Goal: Task Accomplishment & Management: Complete application form

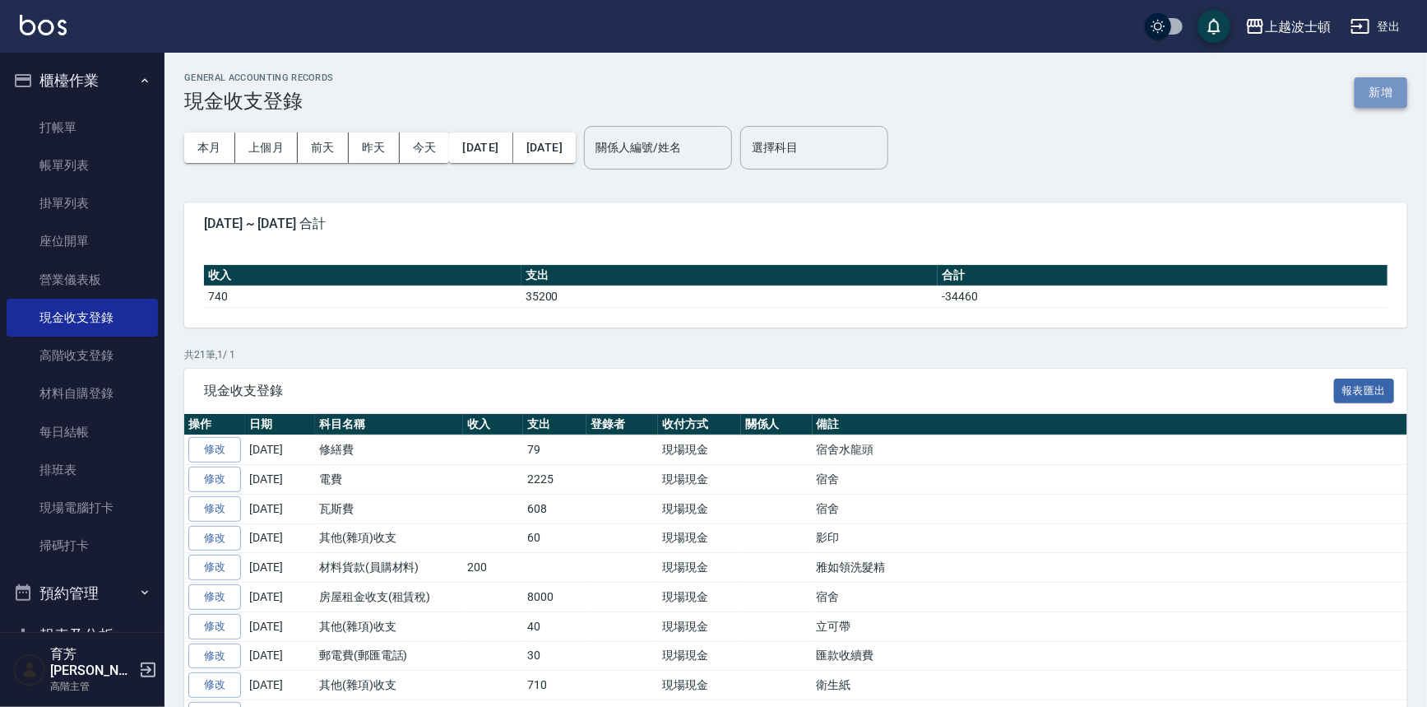
click at [1398, 93] on button "新增" at bounding box center [1381, 92] width 53 height 30
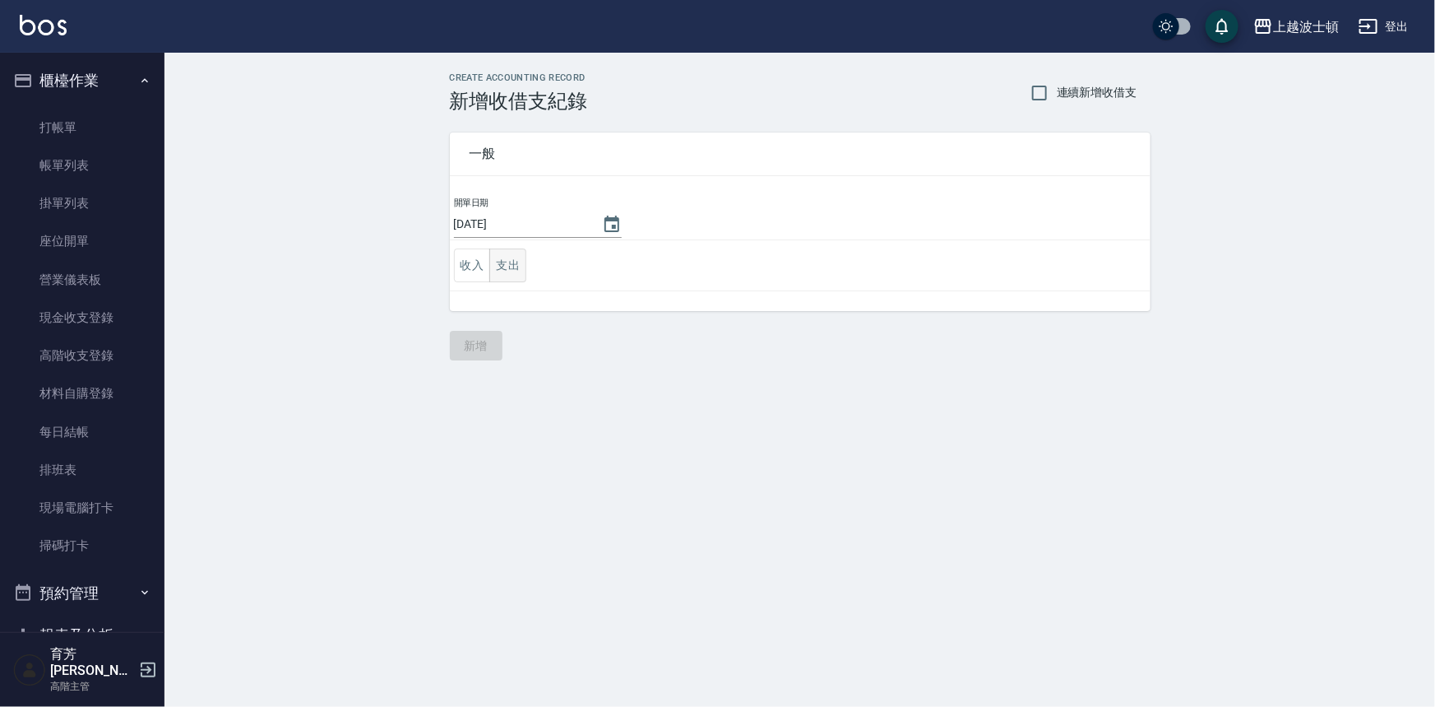
click at [521, 256] on button "支出" at bounding box center [507, 265] width 37 height 34
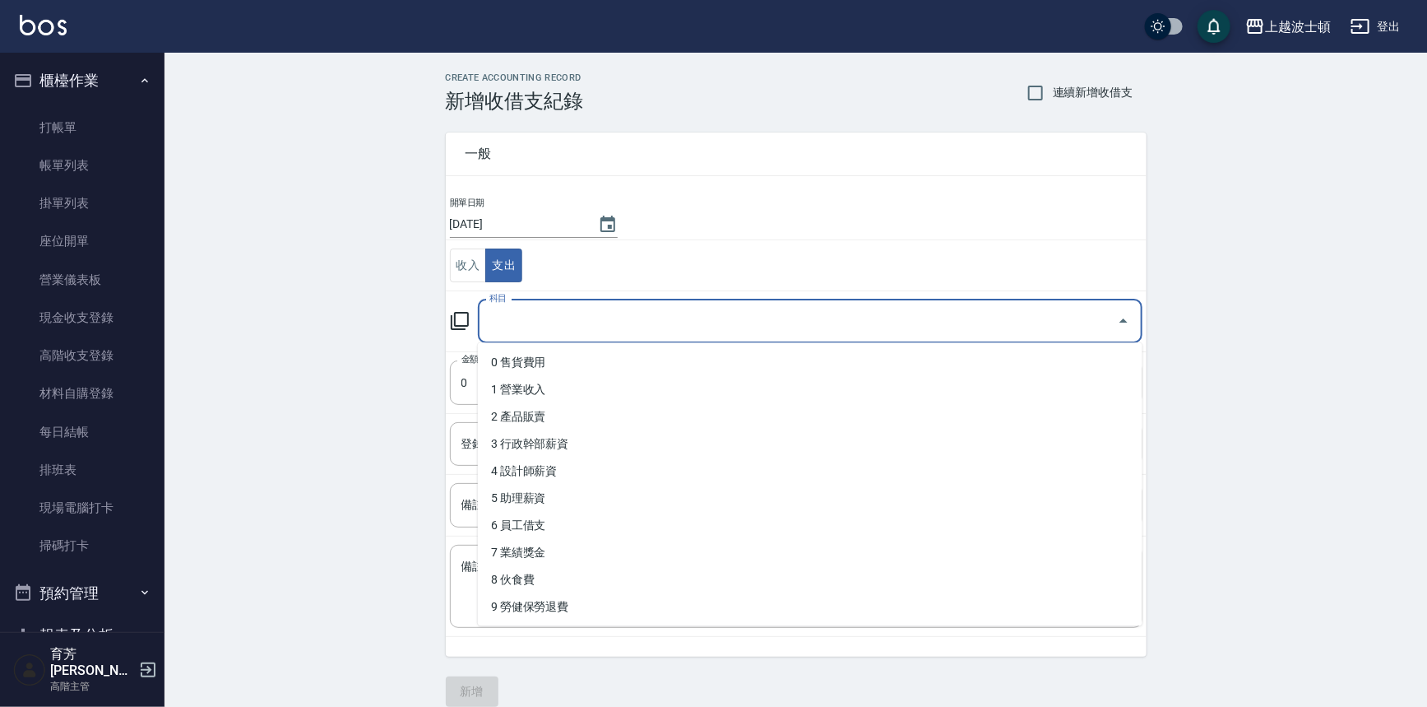
click at [522, 323] on input "科目" at bounding box center [797, 321] width 625 height 29
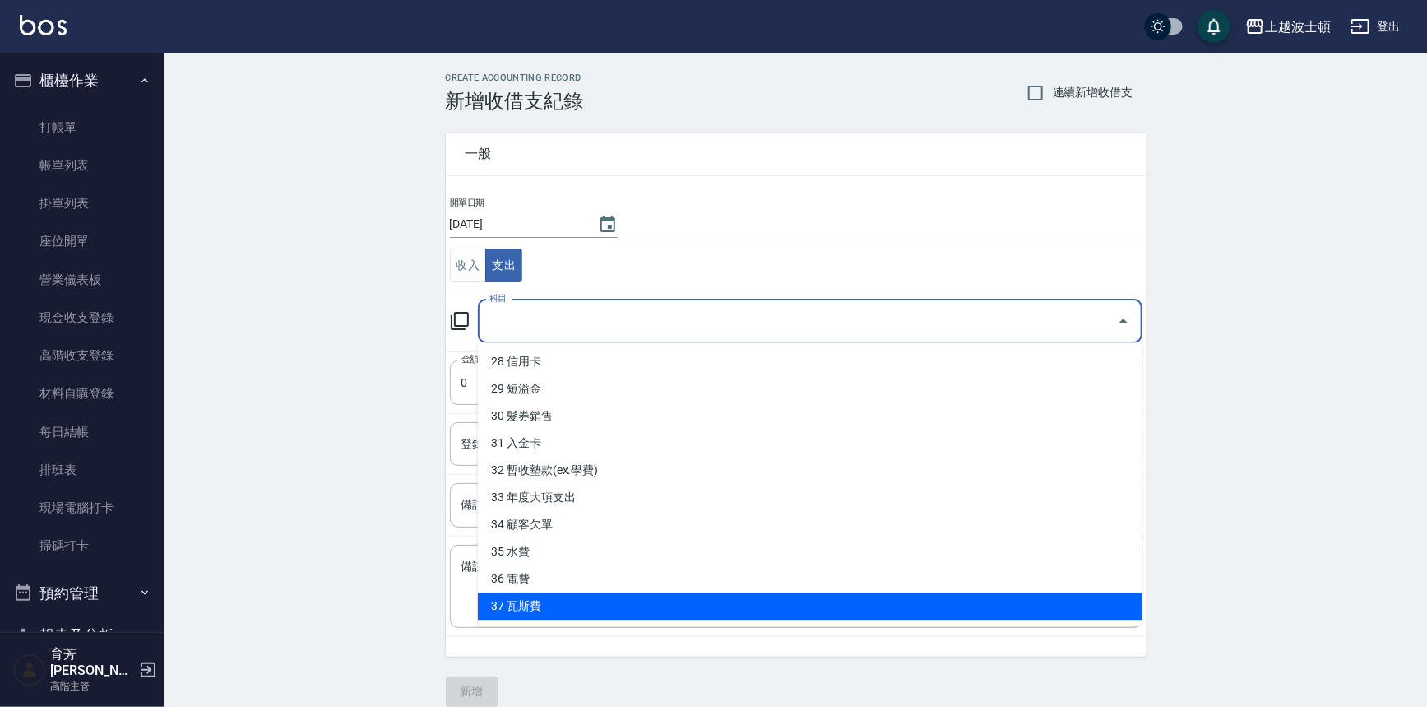
click at [517, 605] on li "37 瓦斯費" at bounding box center [810, 605] width 665 height 27
type input "37 瓦斯費"
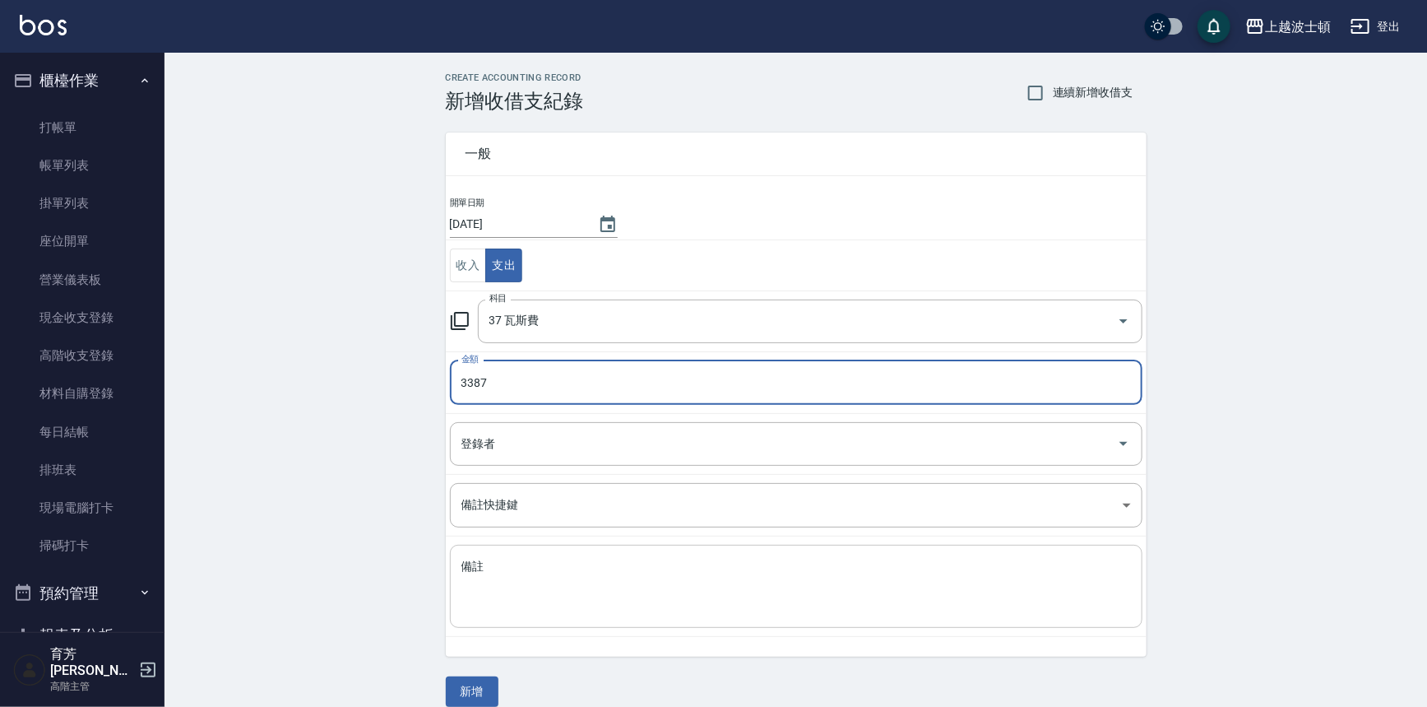
type input "3387"
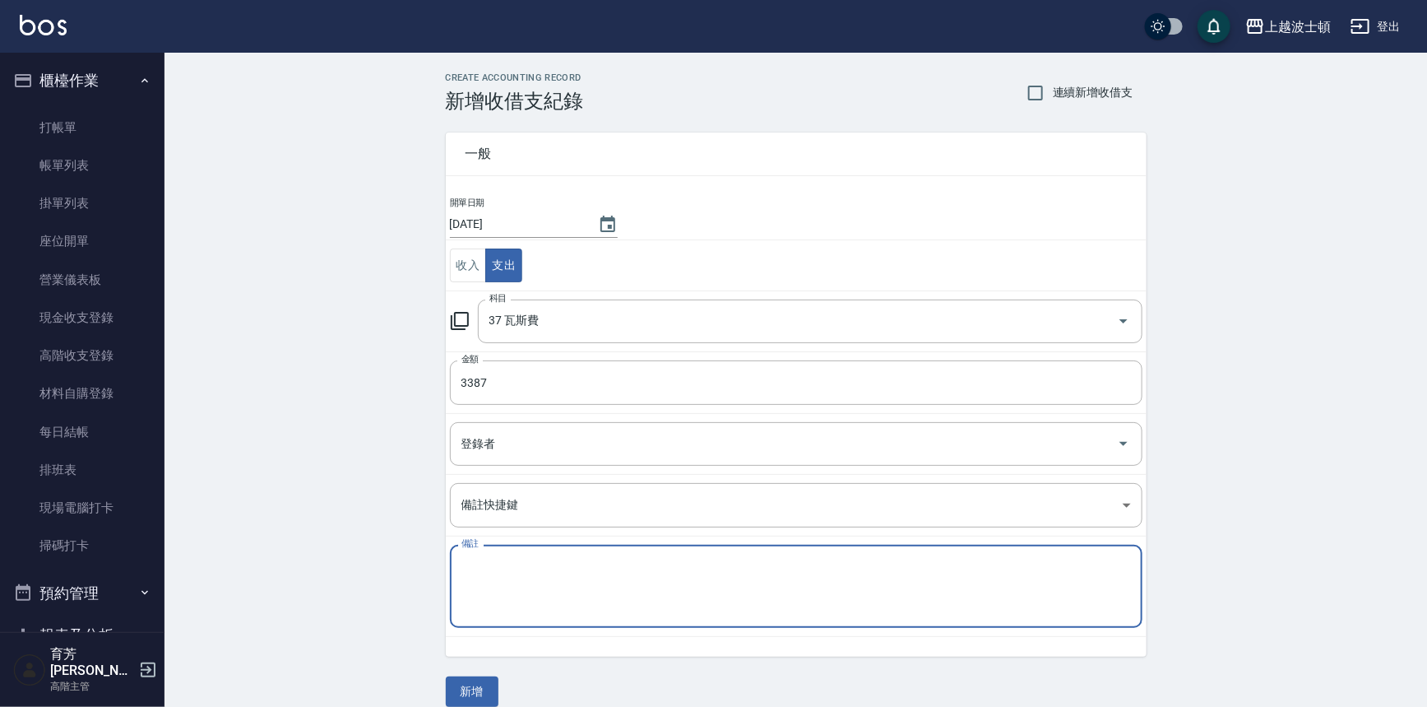
click at [518, 593] on textarea "備註" at bounding box center [796, 586] width 670 height 56
click at [485, 607] on textarea "店" at bounding box center [796, 586] width 670 height 56
type textarea "店"
click at [486, 689] on button "新增" at bounding box center [472, 691] width 53 height 30
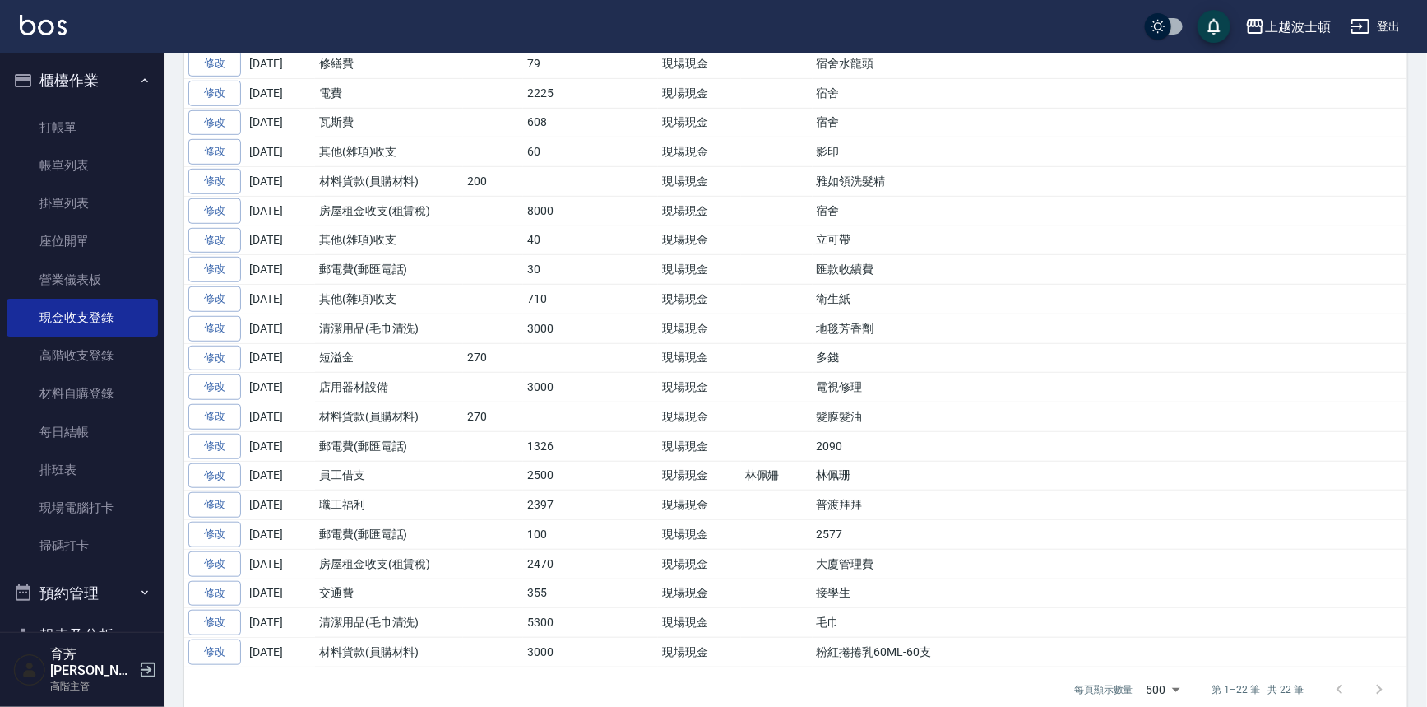
scroll to position [433, 0]
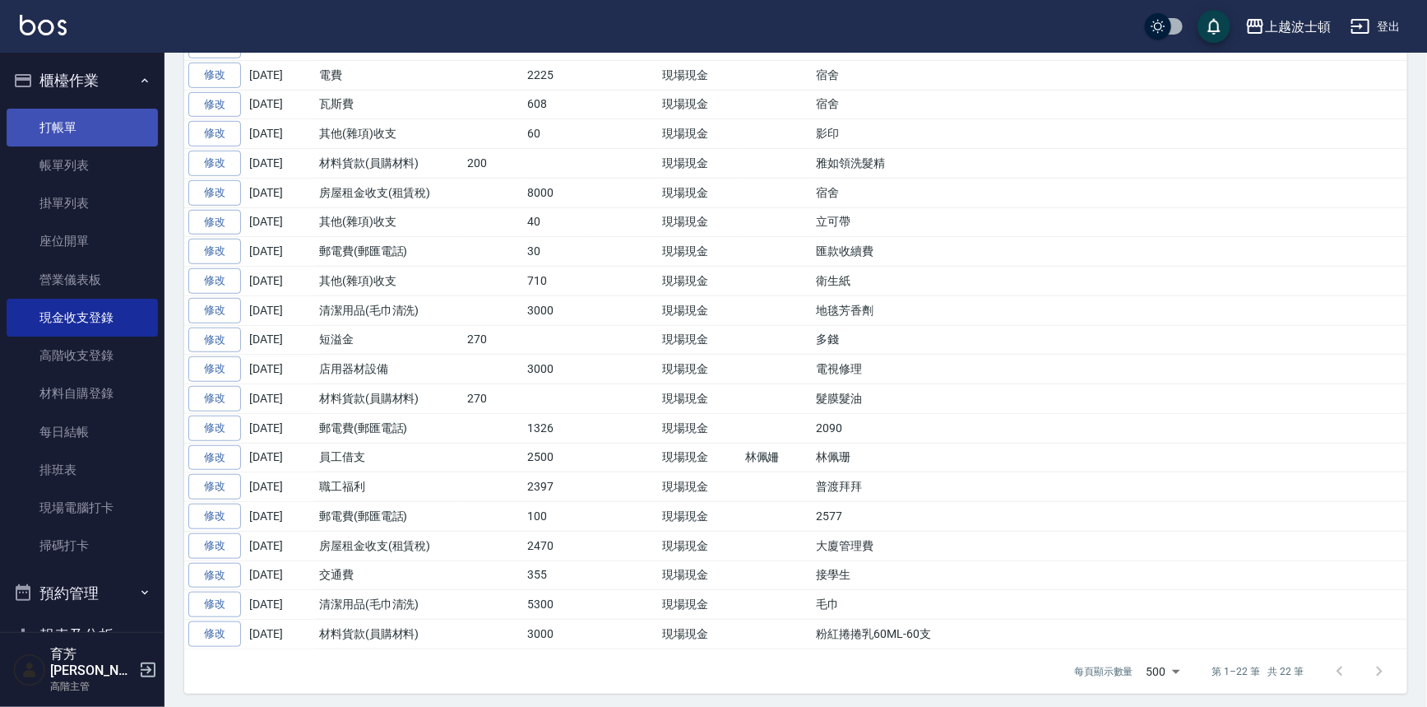
click at [45, 131] on link "打帳單" at bounding box center [82, 128] width 151 height 38
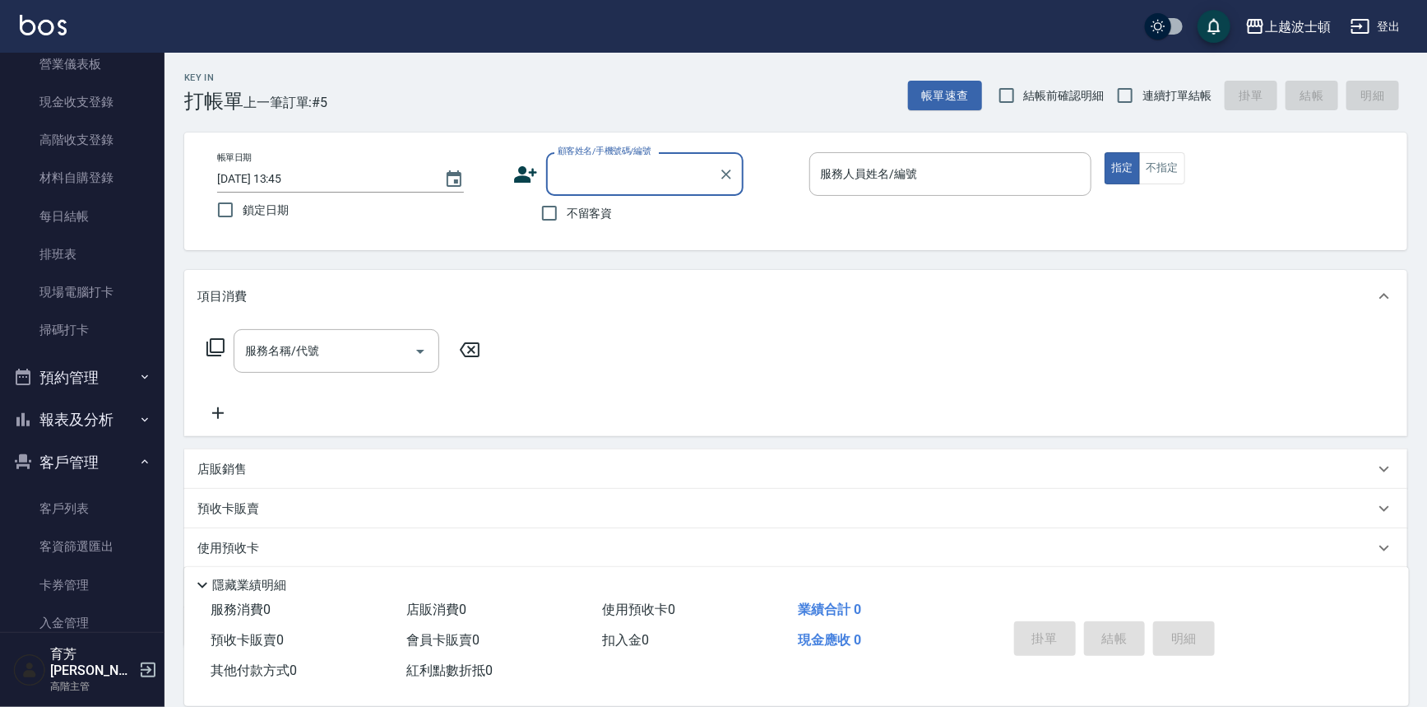
scroll to position [220, 0]
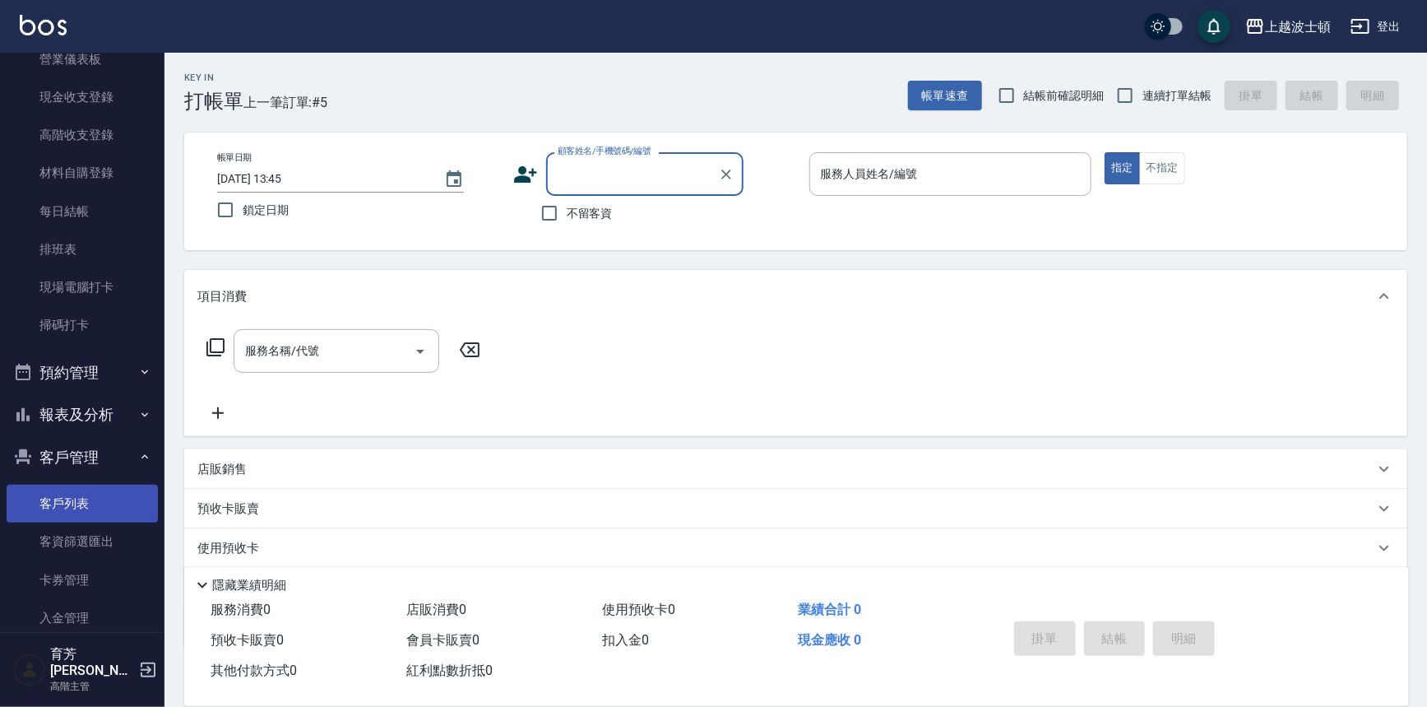
click at [116, 498] on link "客戶列表" at bounding box center [82, 503] width 151 height 38
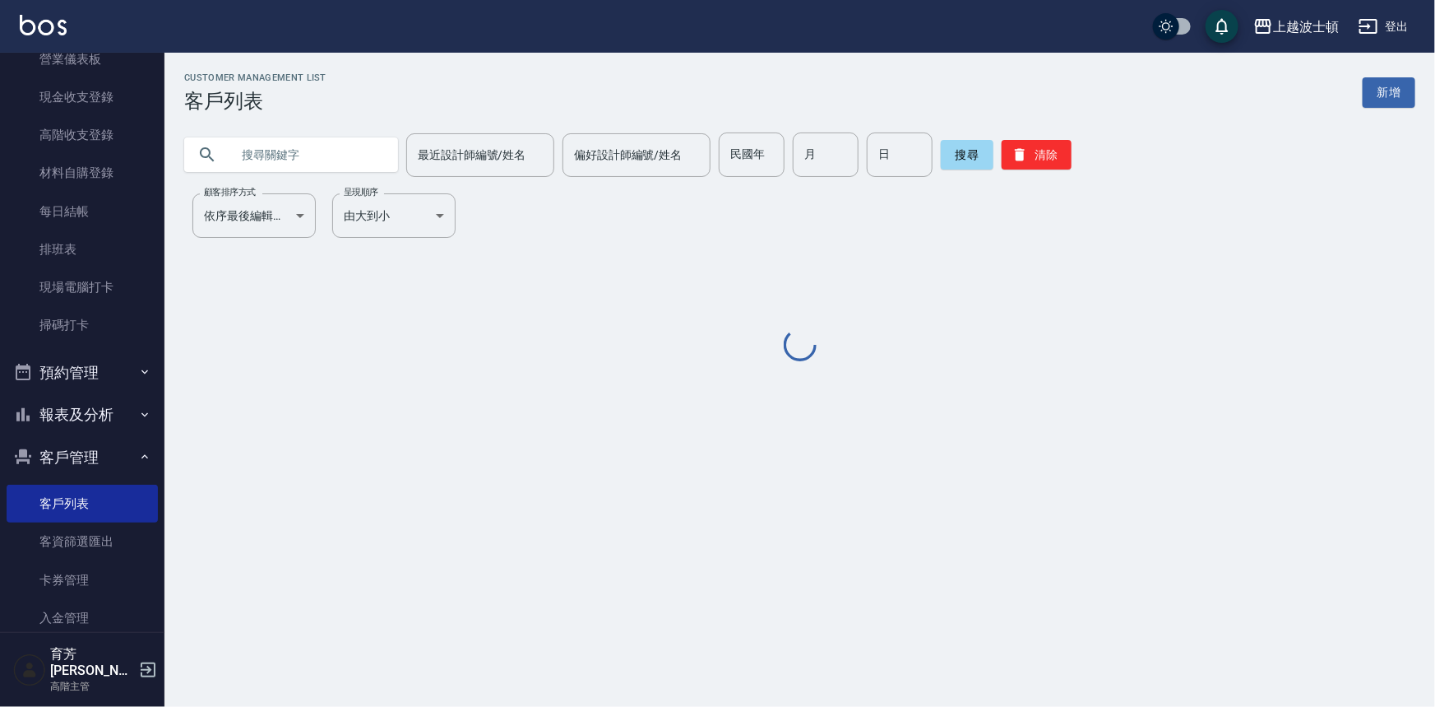
click at [313, 152] on input "text" at bounding box center [307, 154] width 155 height 44
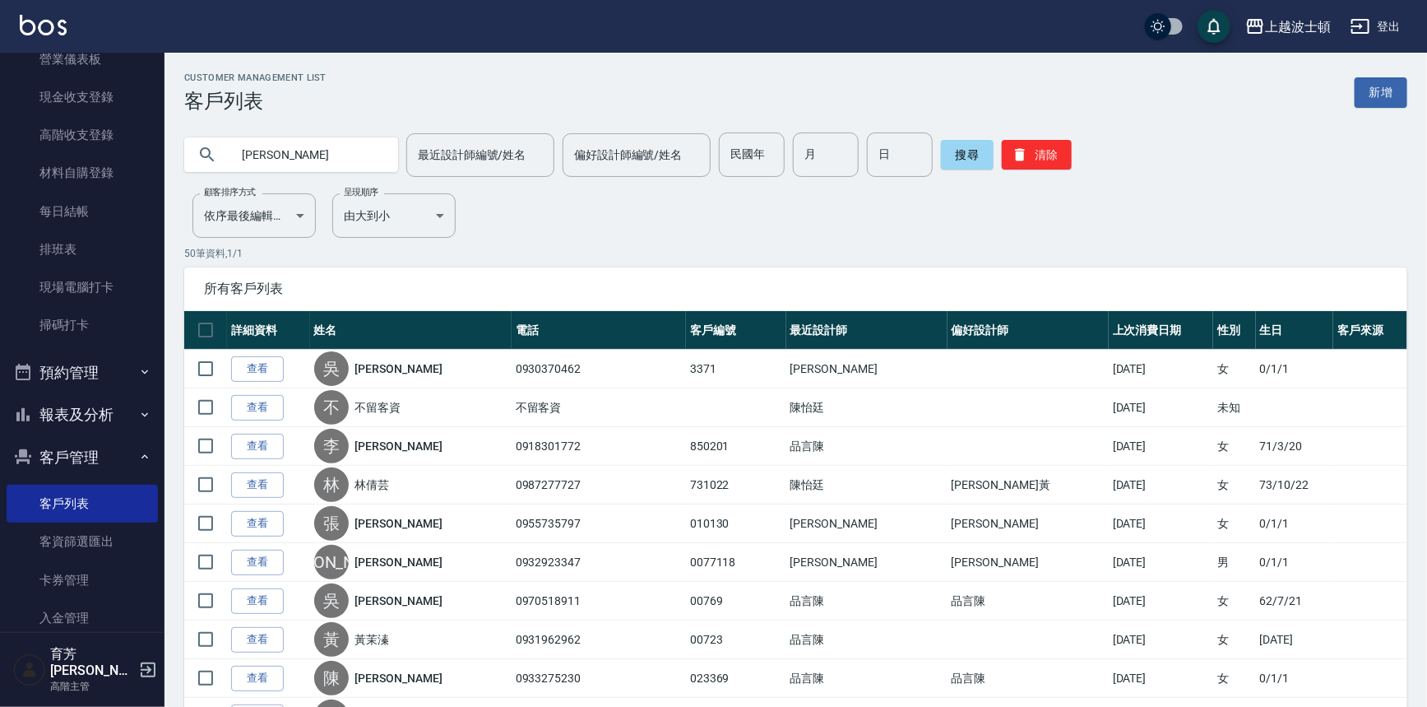
click at [256, 153] on input "[PERSON_NAME]" at bounding box center [307, 154] width 155 height 44
type input "[PERSON_NAME]"
click at [971, 149] on button "搜尋" at bounding box center [967, 155] width 53 height 30
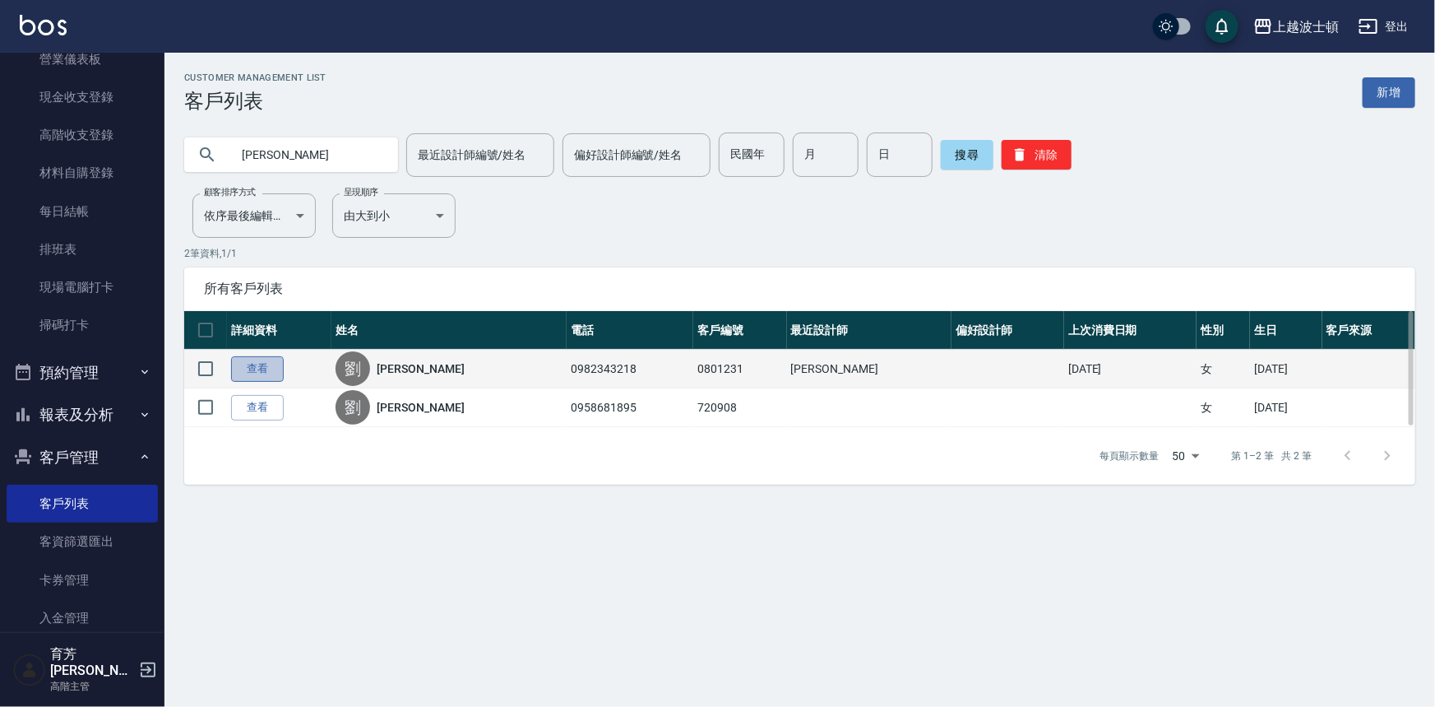
click at [256, 367] on link "查看" at bounding box center [257, 368] width 53 height 25
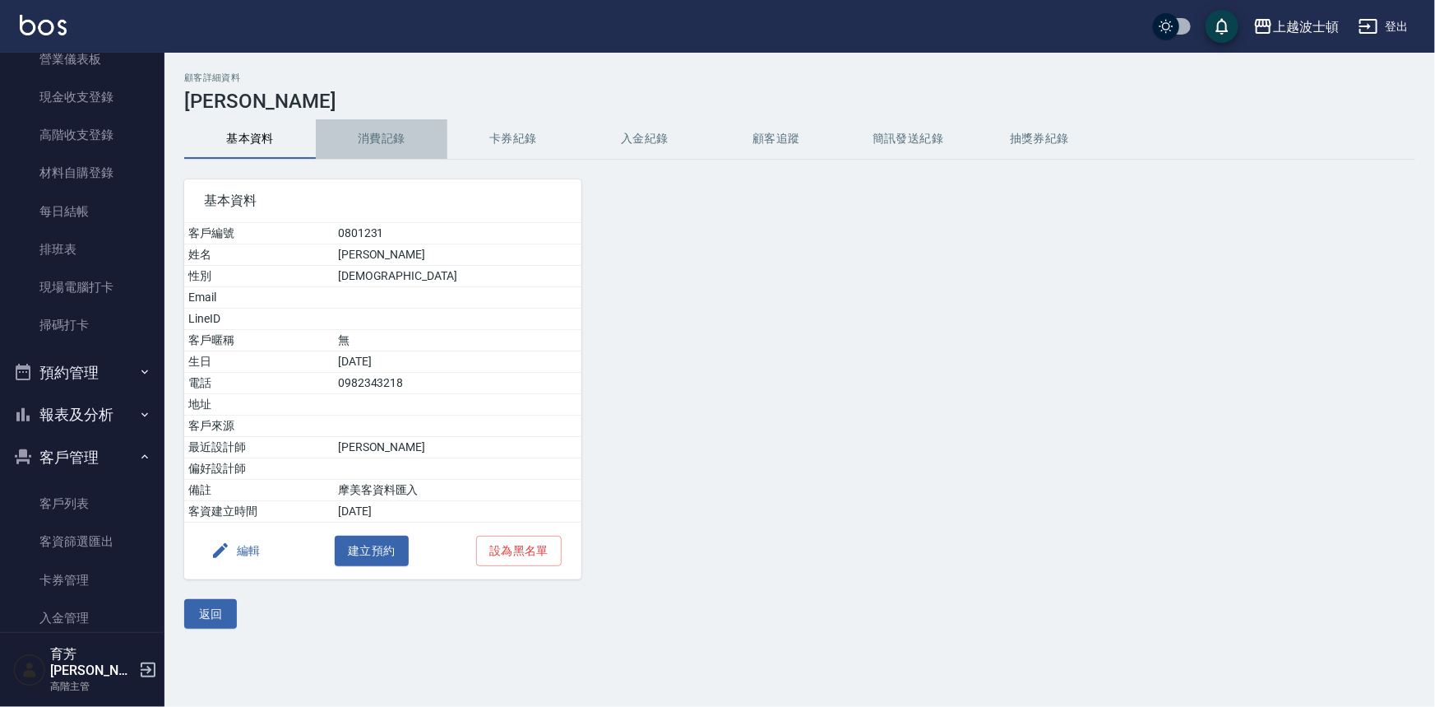
click at [388, 141] on button "消費記錄" at bounding box center [382, 138] width 132 height 39
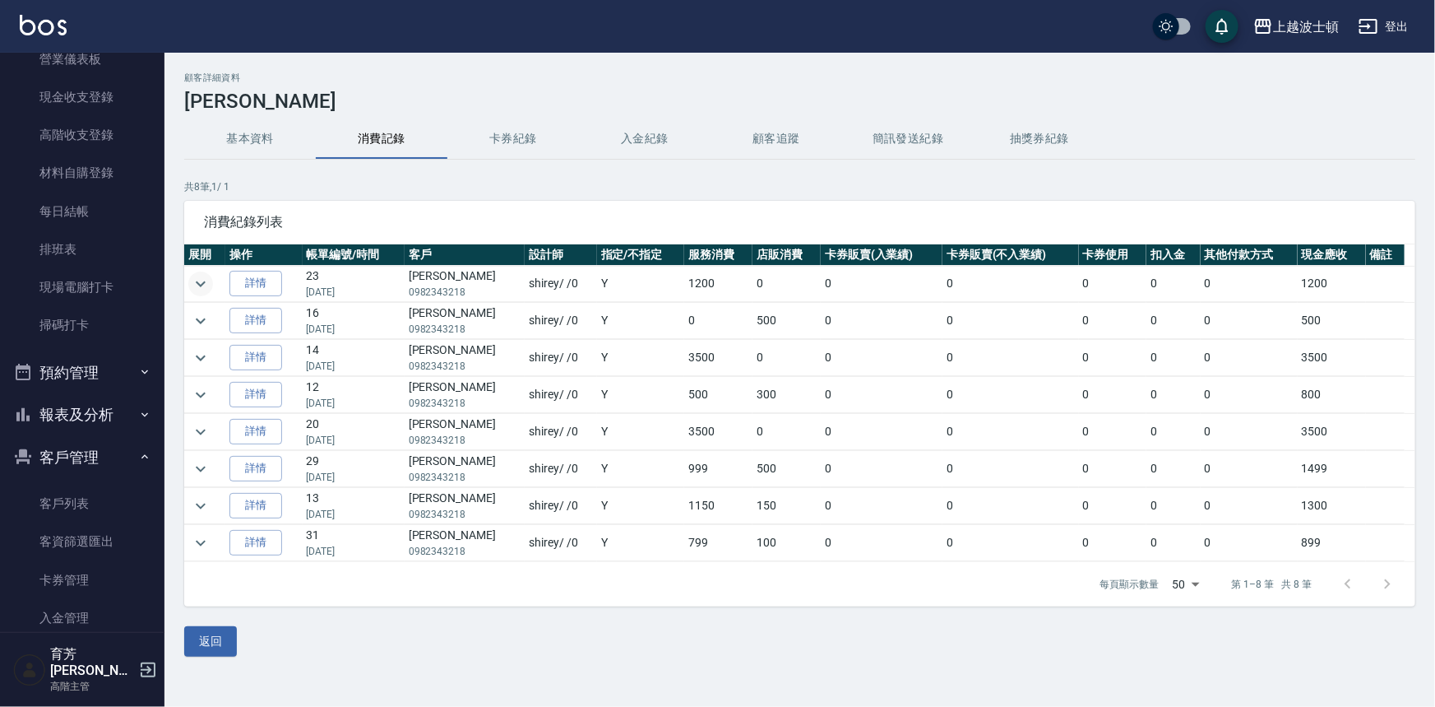
click at [200, 279] on icon "expand row" at bounding box center [201, 284] width 20 height 20
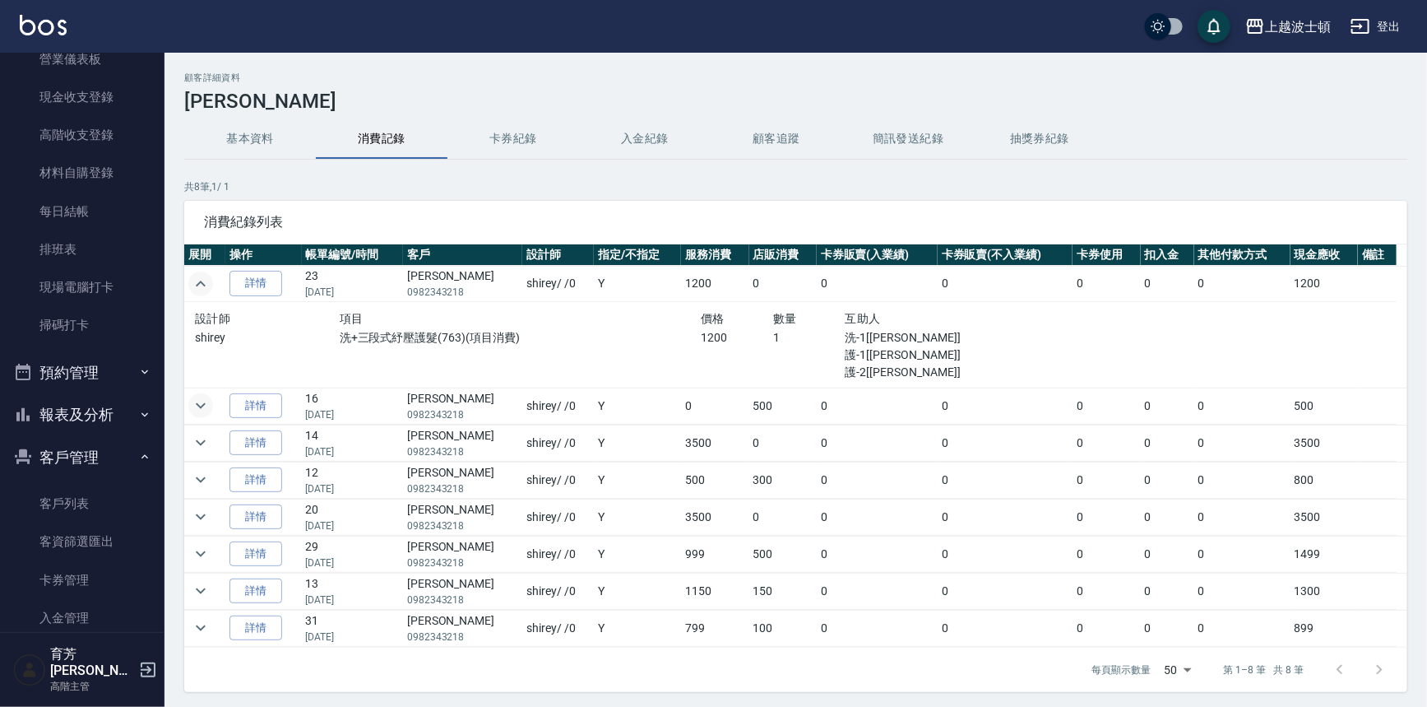
click at [197, 401] on icon "expand row" at bounding box center [201, 406] width 20 height 20
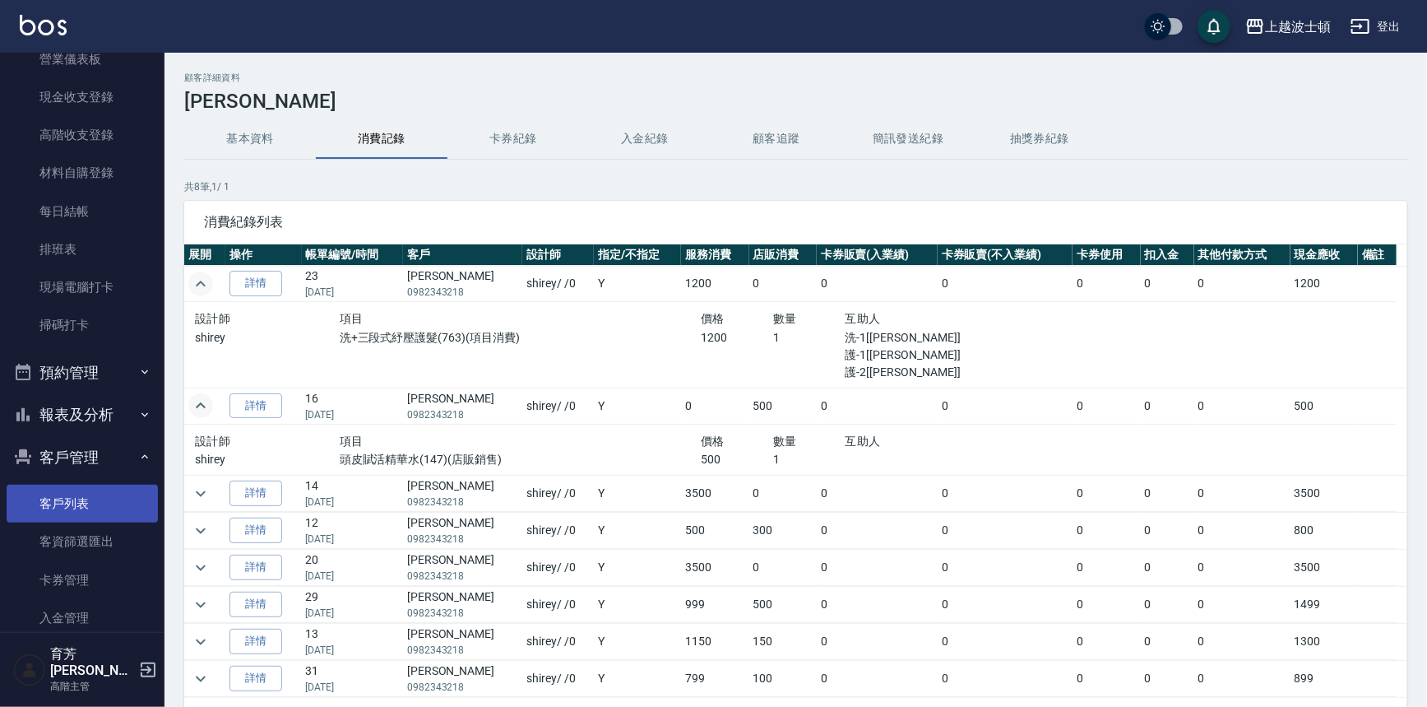
click at [54, 484] on link "客戶列表" at bounding box center [82, 503] width 151 height 38
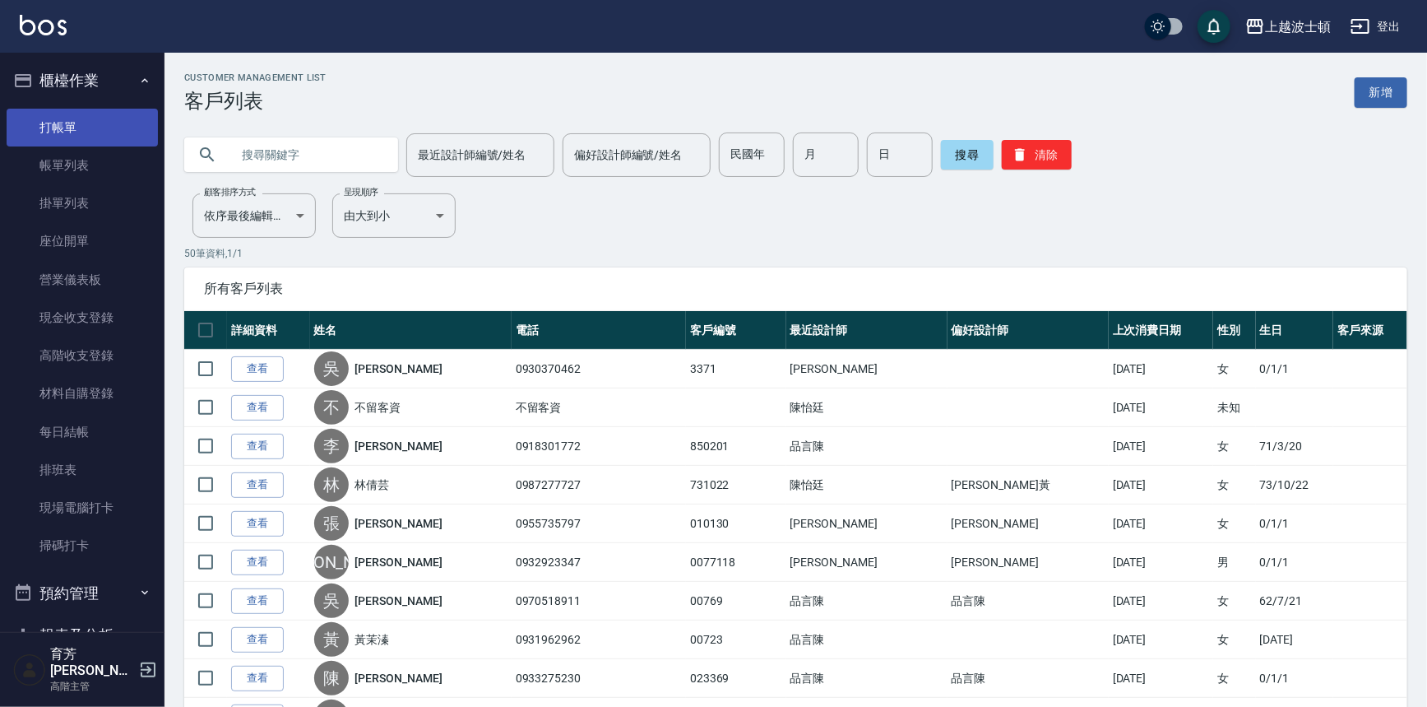
click at [119, 132] on link "打帳單" at bounding box center [82, 128] width 151 height 38
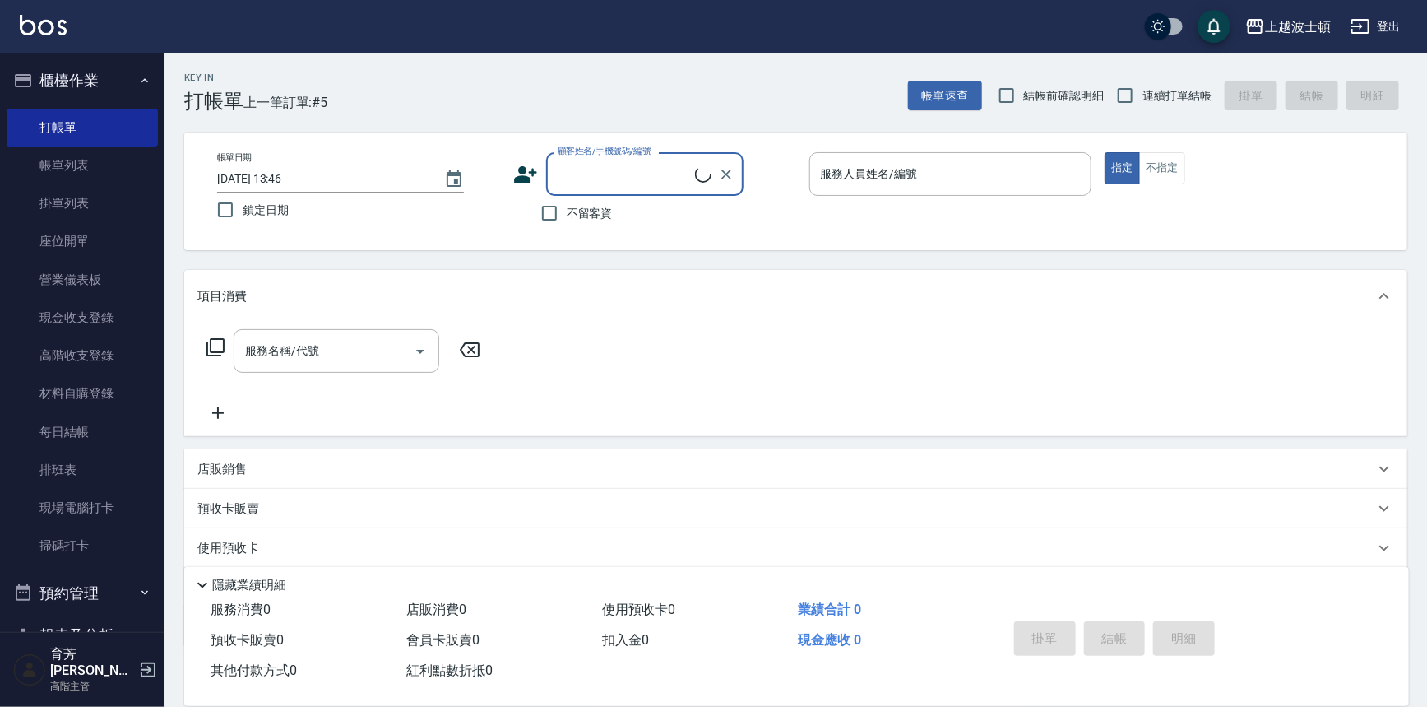
click at [372, 170] on input "[DATE] 13:46" at bounding box center [322, 178] width 211 height 27
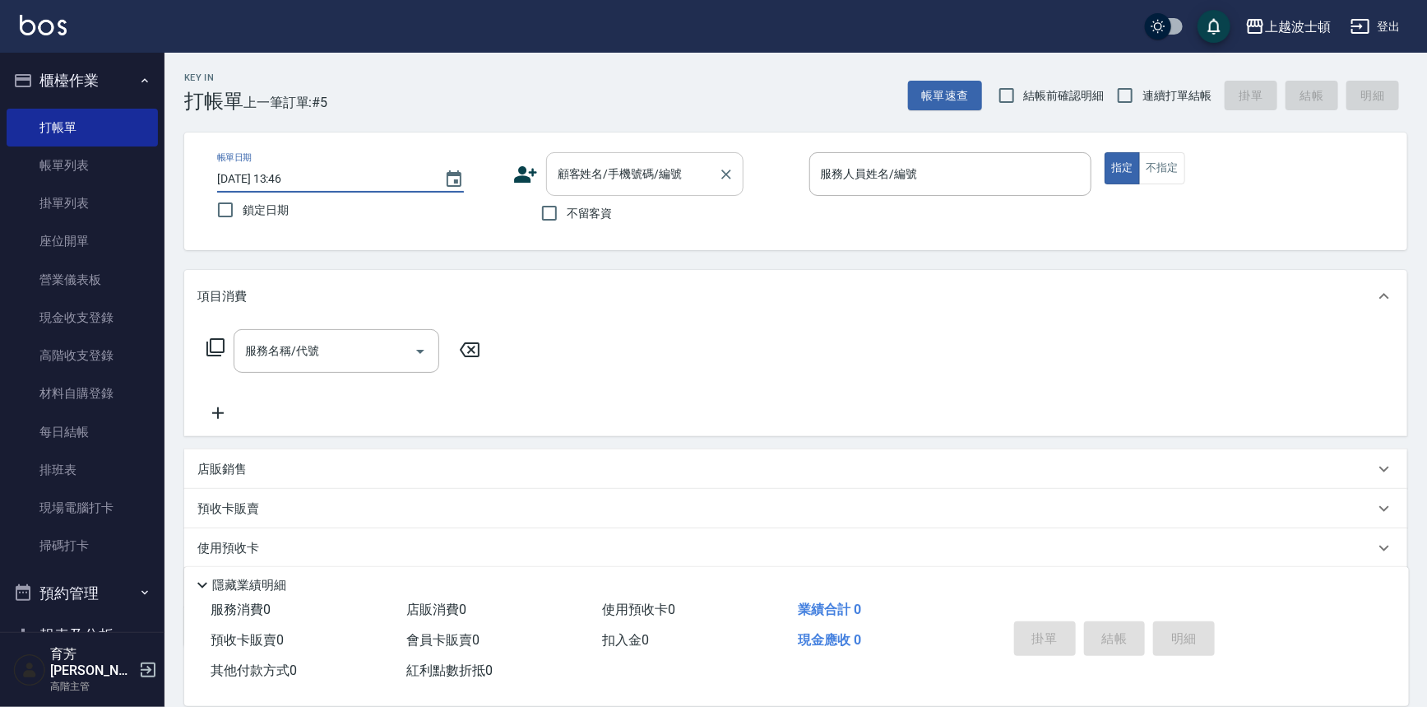
click at [580, 180] on input "顧客姓名/手機號碼/編號" at bounding box center [633, 174] width 158 height 29
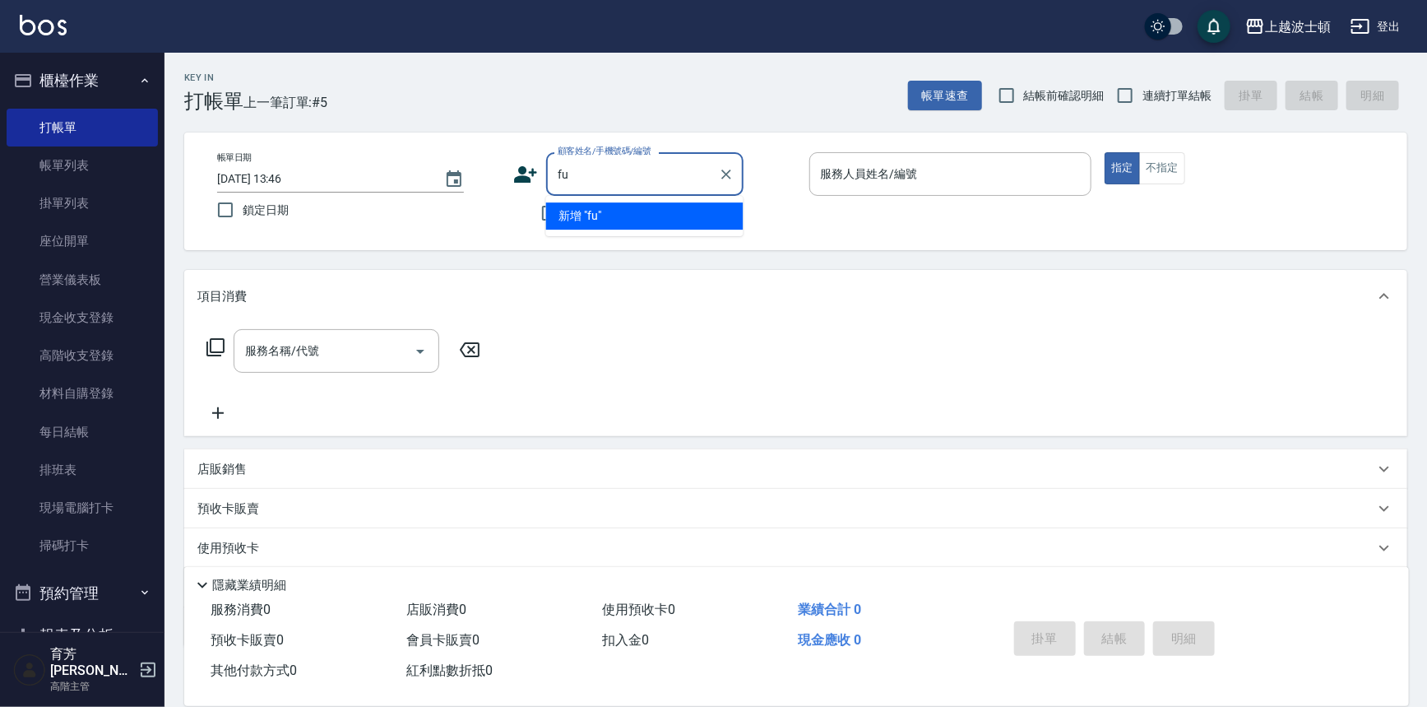
type input "f"
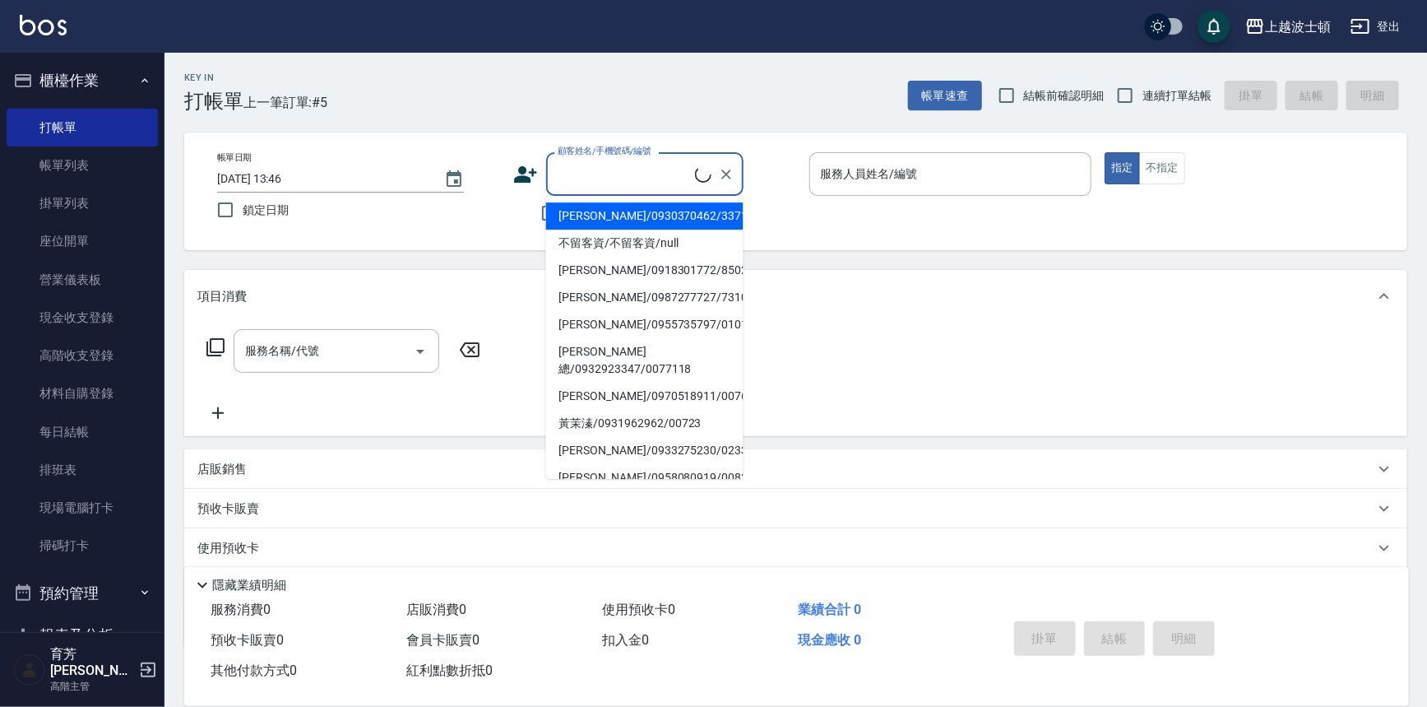
type input "f"
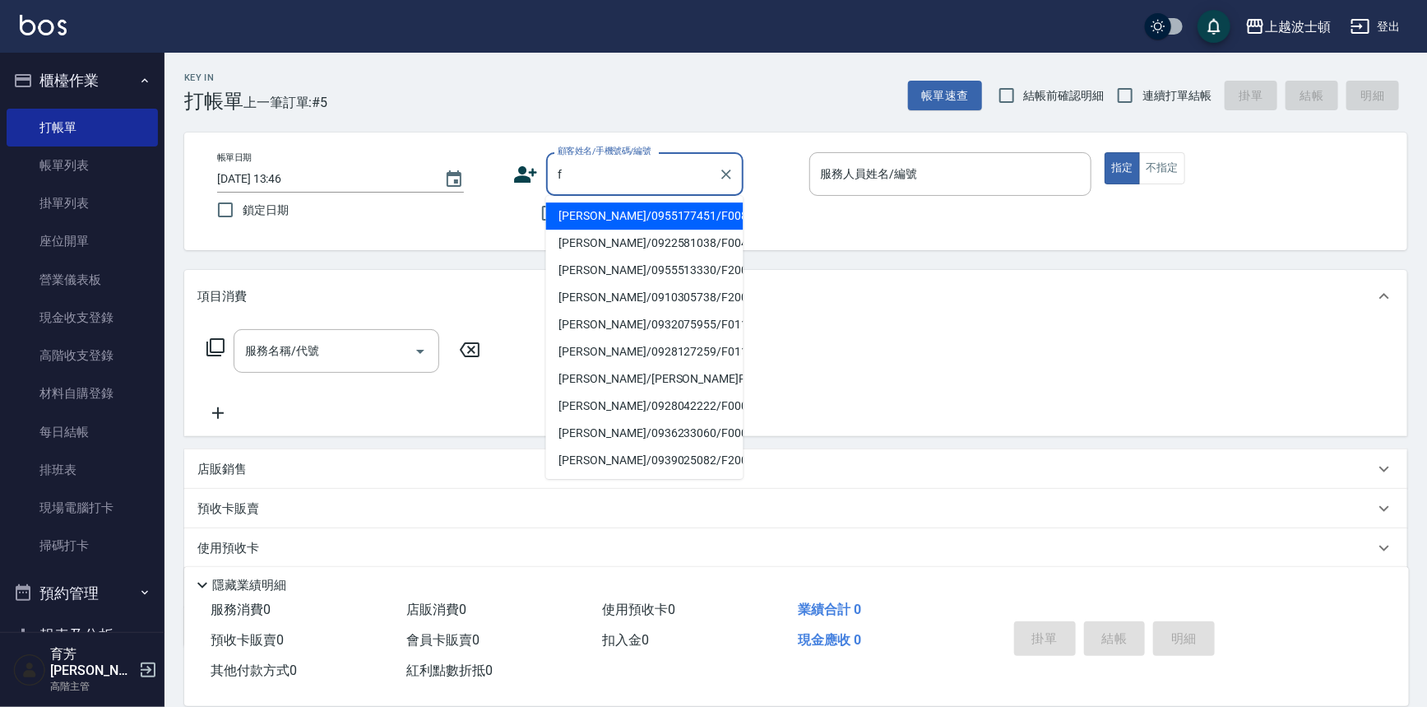
click at [612, 174] on input "f" at bounding box center [633, 174] width 158 height 29
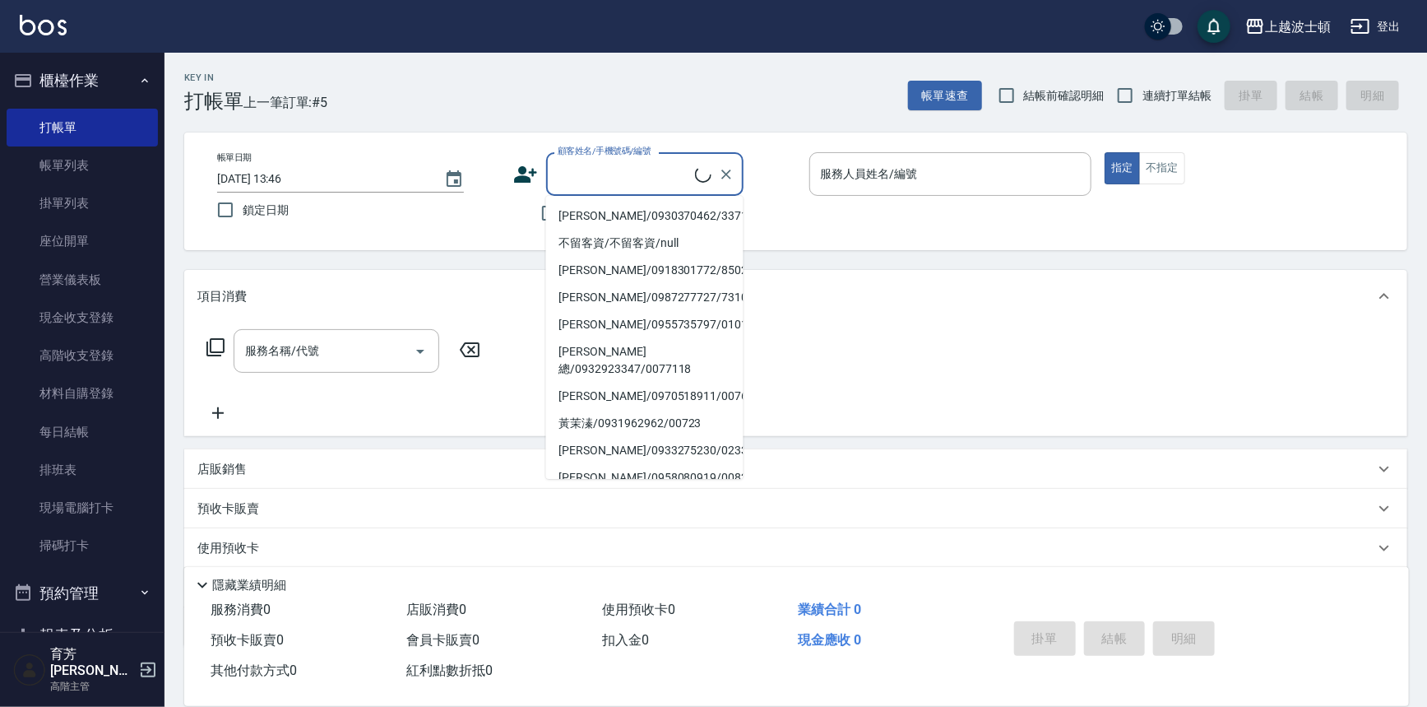
type input "ㄏ"
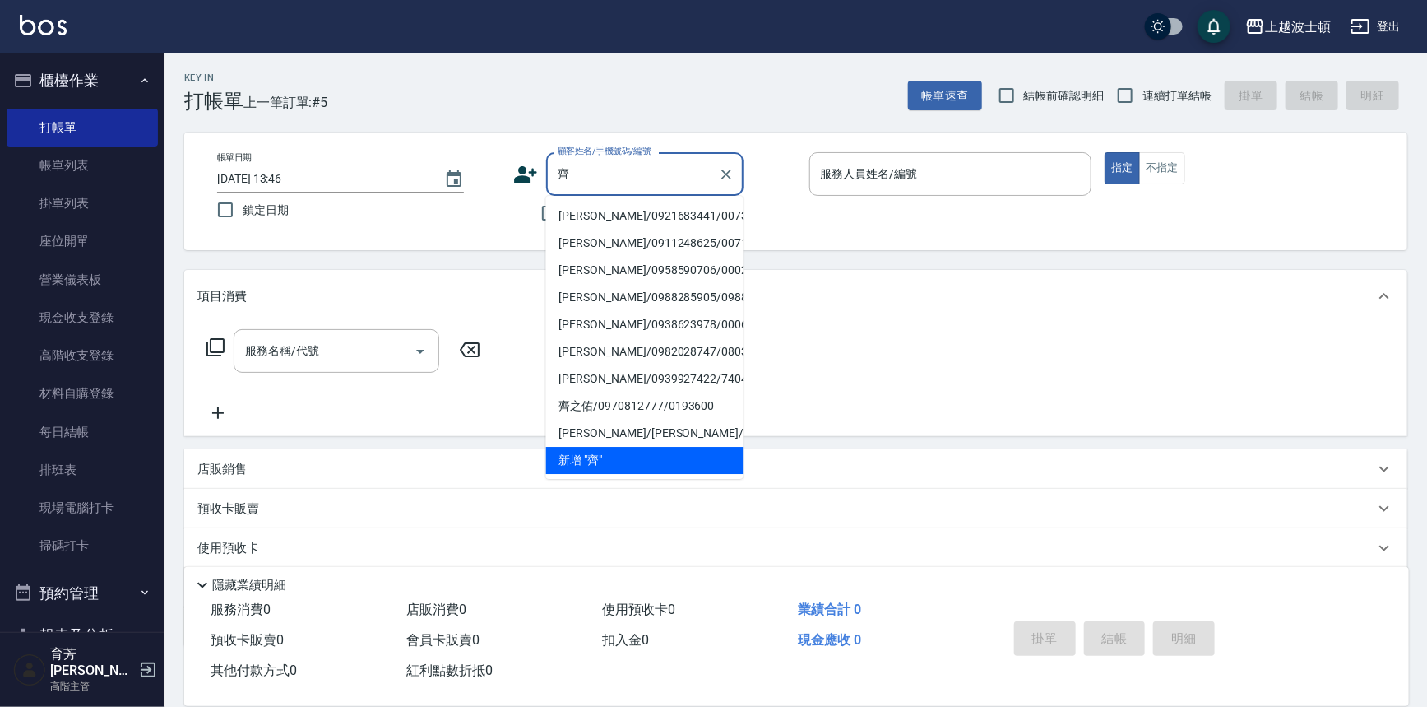
click at [605, 221] on li "[PERSON_NAME]/0921683441/00735" at bounding box center [644, 215] width 197 height 27
type input "[PERSON_NAME]/0921683441/00735"
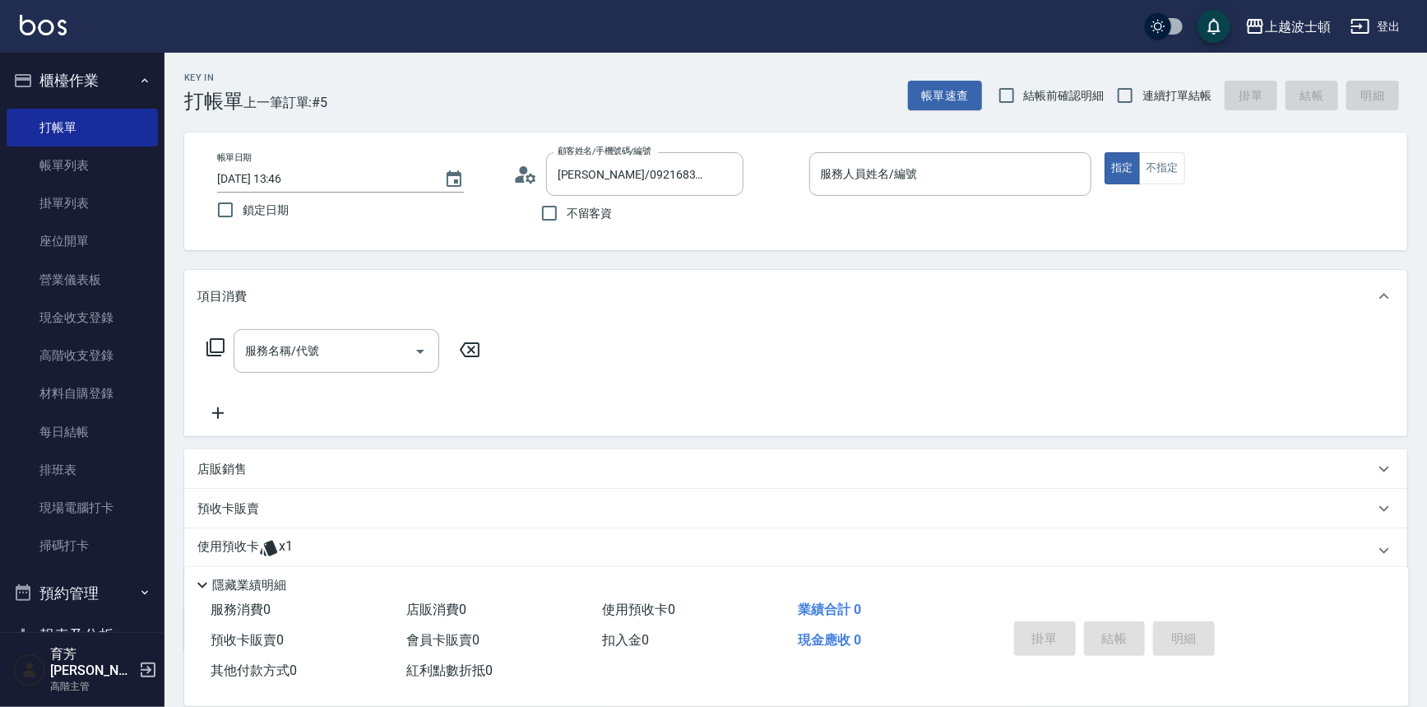
drag, startPoint x: 1425, startPoint y: 414, endPoint x: 1434, endPoint y: 424, distance: 12.8
click at [1426, 414] on div "Key In 打帳單 上一筆訂單:#5 帳單速查 結帳前確認明細 連續打單結帳 掛單 結帳 明細 帳單日期 [DATE] 13:46 鎖定日期 顧客姓名/手機…" at bounding box center [795, 429] width 1263 height 753
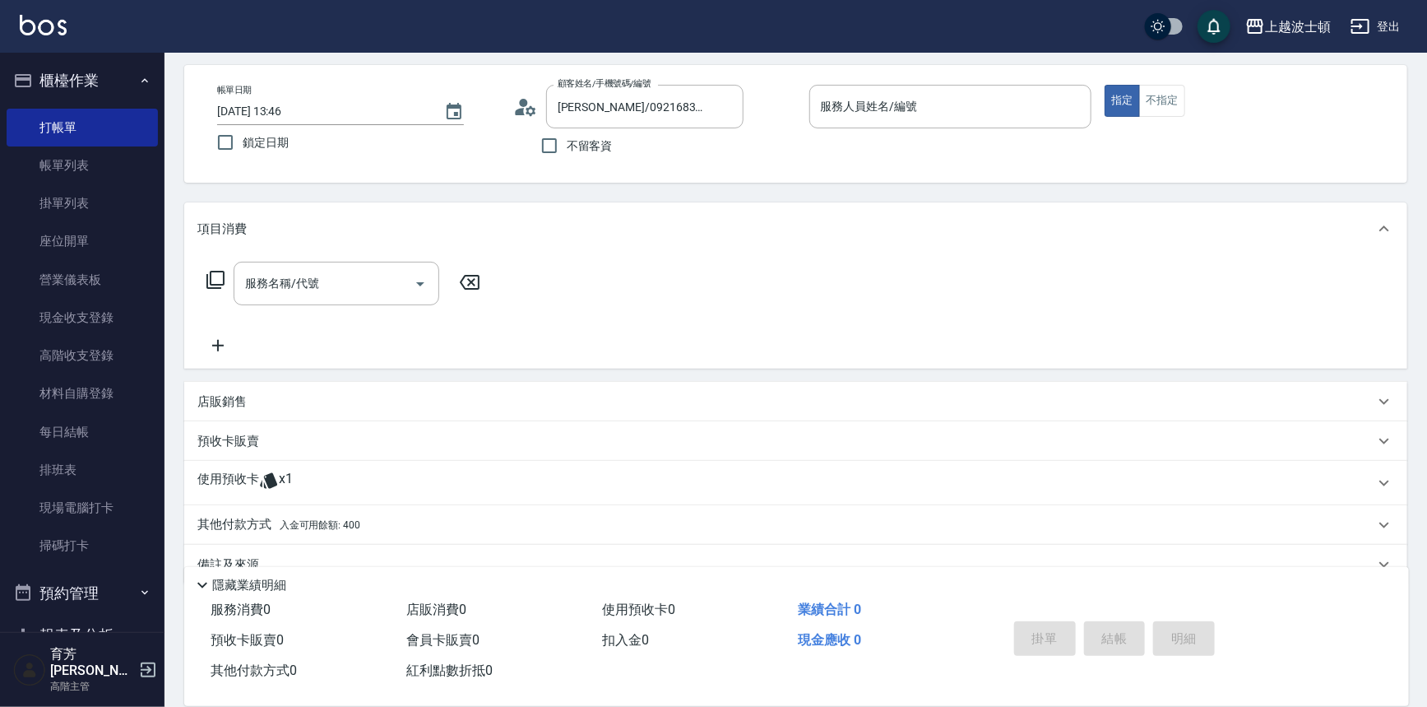
scroll to position [99, 0]
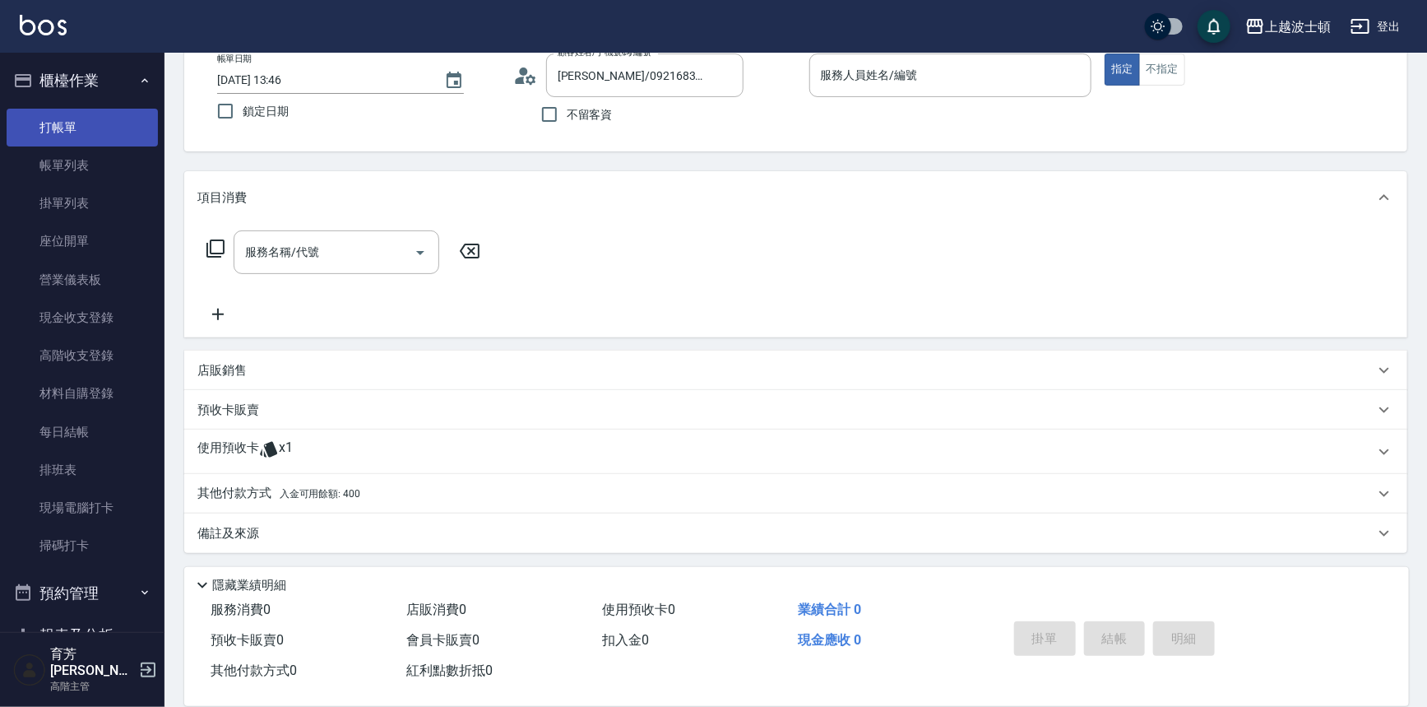
click at [104, 118] on link "打帳單" at bounding box center [82, 128] width 151 height 38
click at [49, 116] on link "打帳單" at bounding box center [82, 128] width 151 height 38
click at [52, 162] on link "帳單列表" at bounding box center [82, 165] width 151 height 38
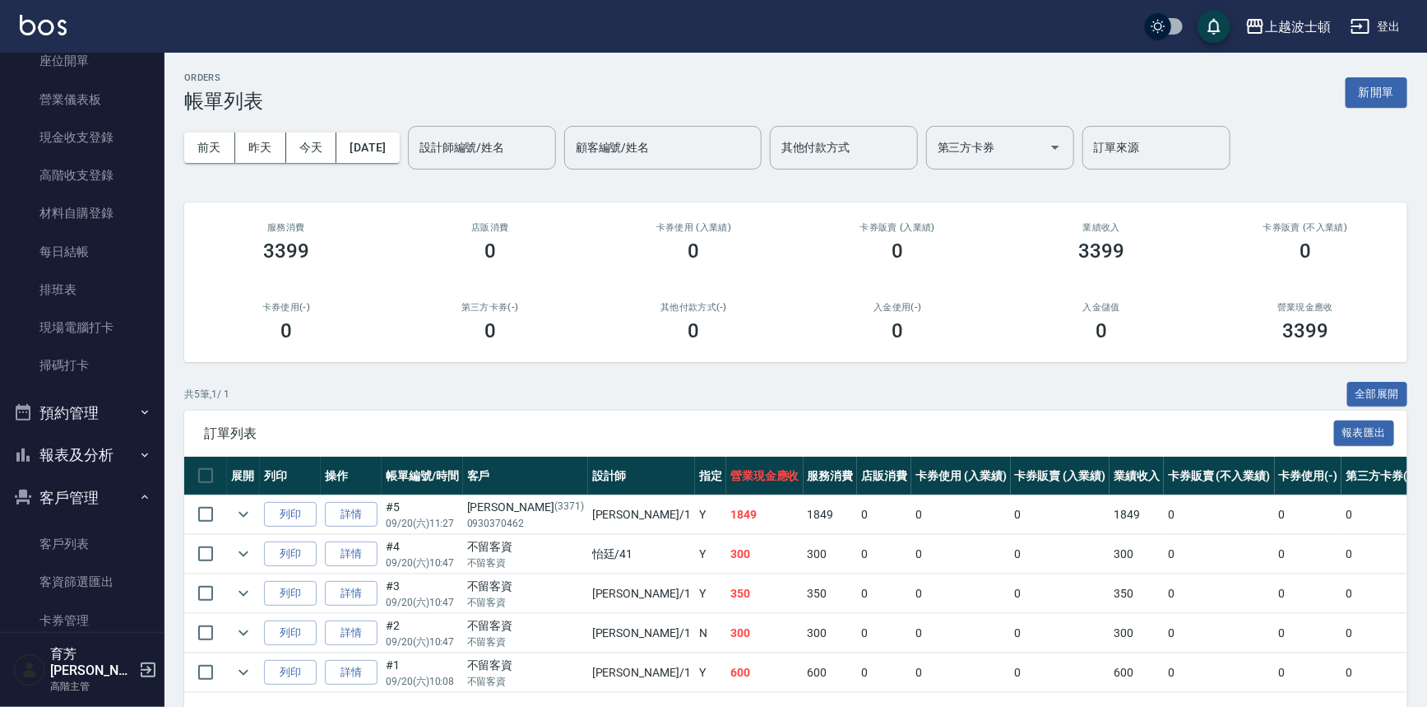
scroll to position [230, 0]
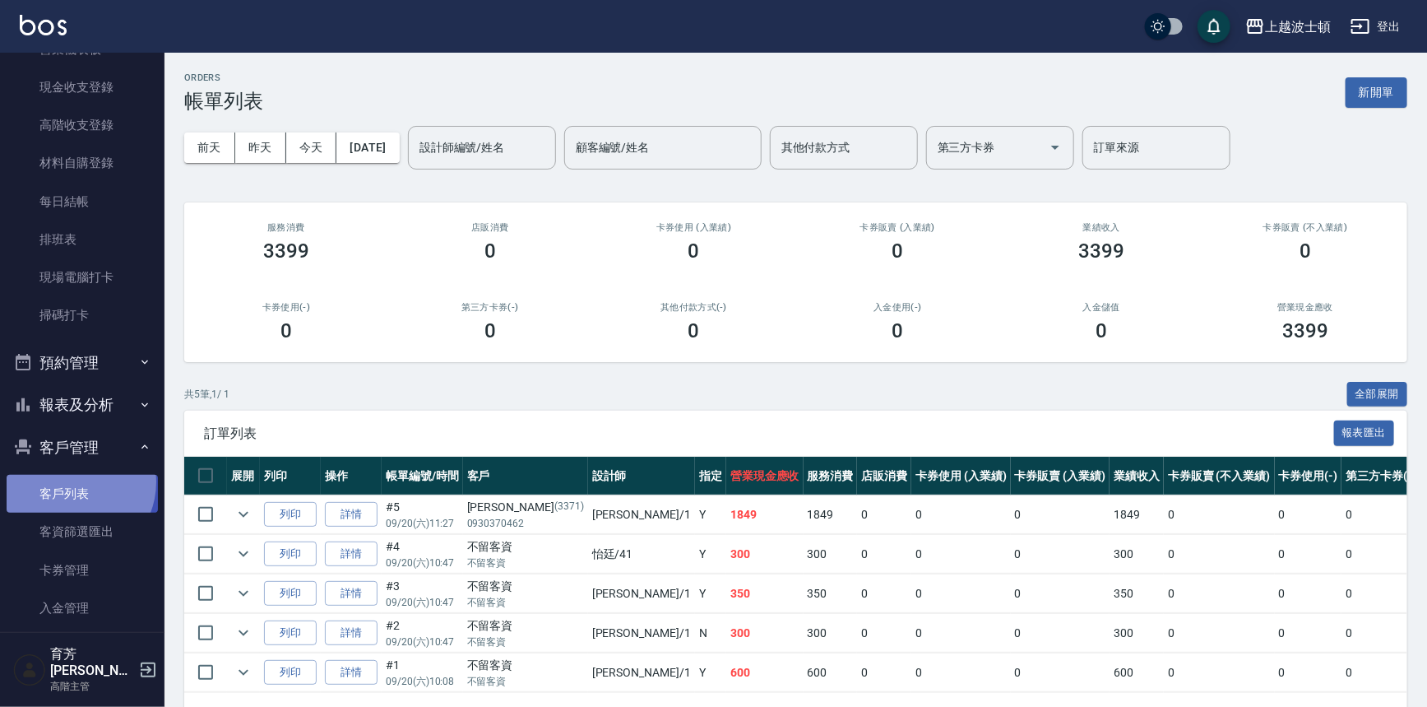
click at [72, 481] on link "客戶列表" at bounding box center [82, 494] width 151 height 38
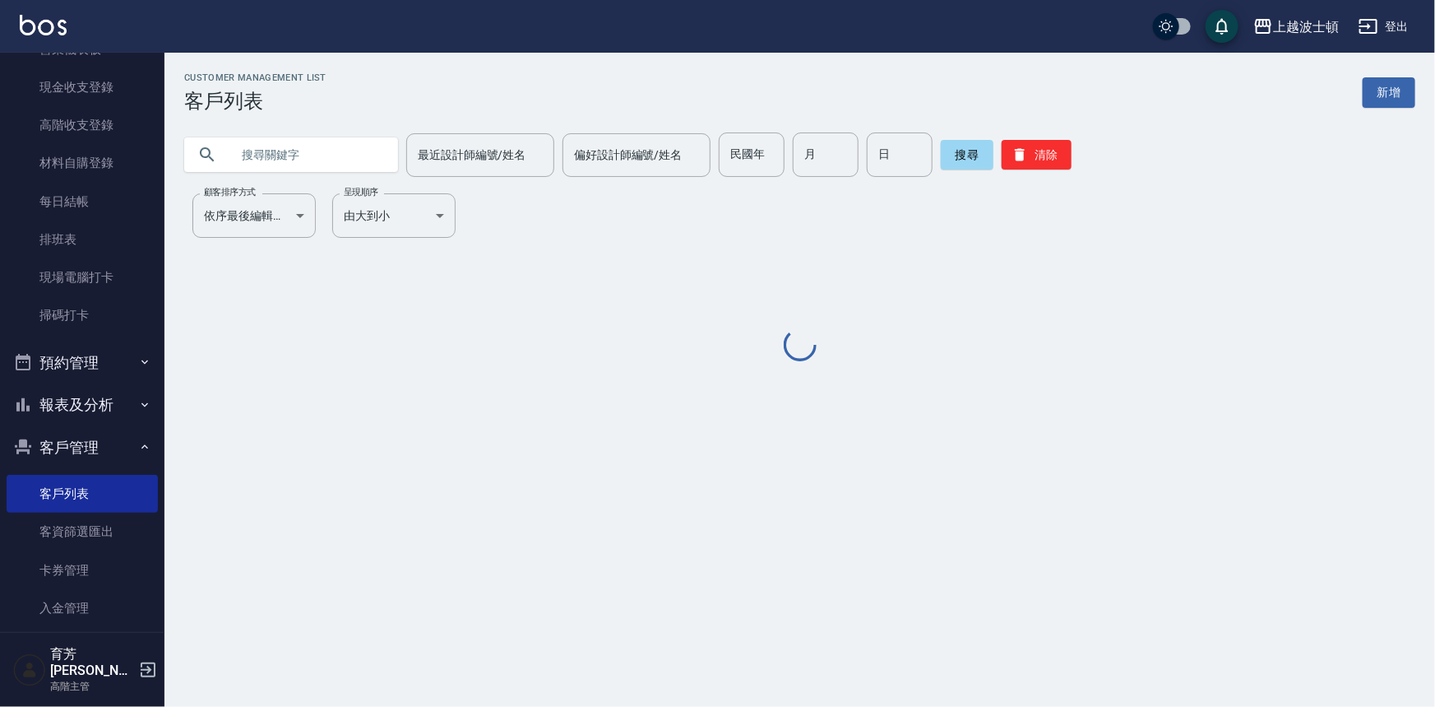
click at [335, 156] on input "text" at bounding box center [307, 154] width 155 height 44
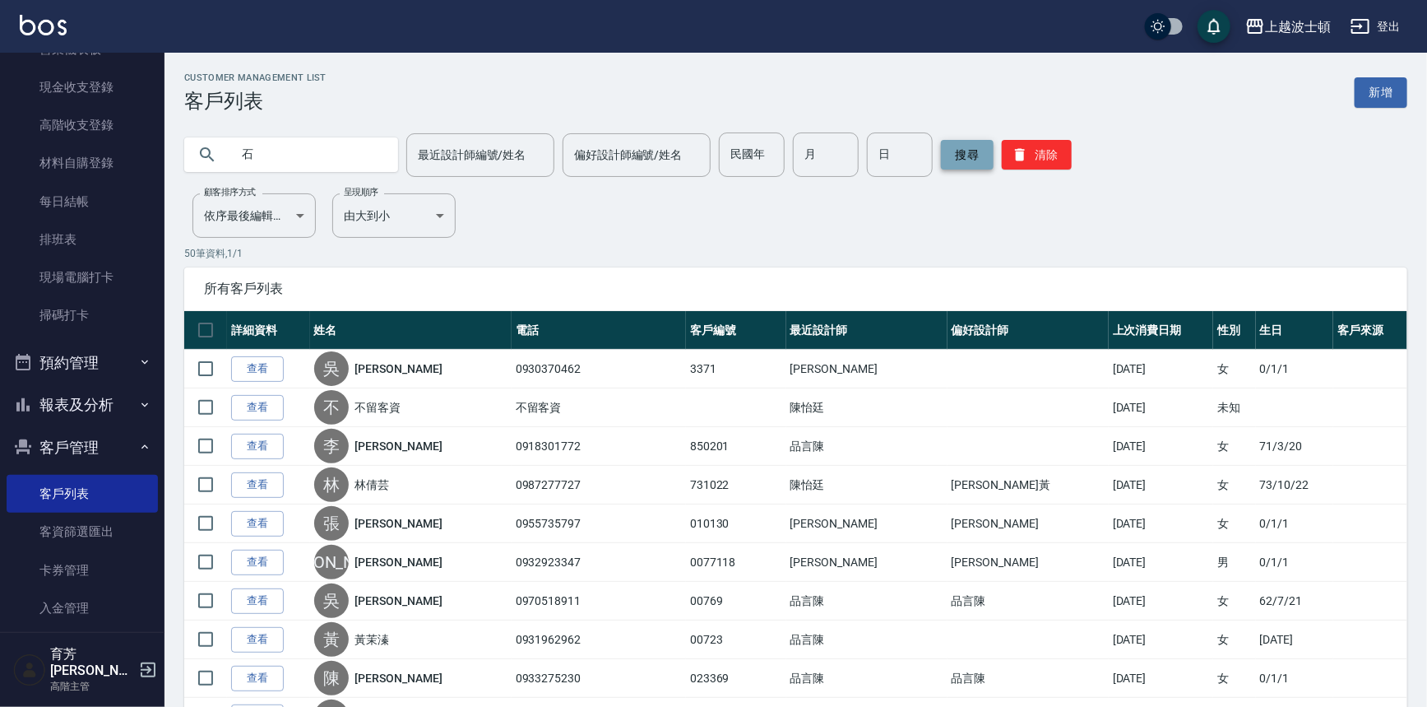
type input "石"
drag, startPoint x: 971, startPoint y: 153, endPoint x: 963, endPoint y: 160, distance: 9.9
click at [970, 153] on button "搜尋" at bounding box center [967, 155] width 53 height 30
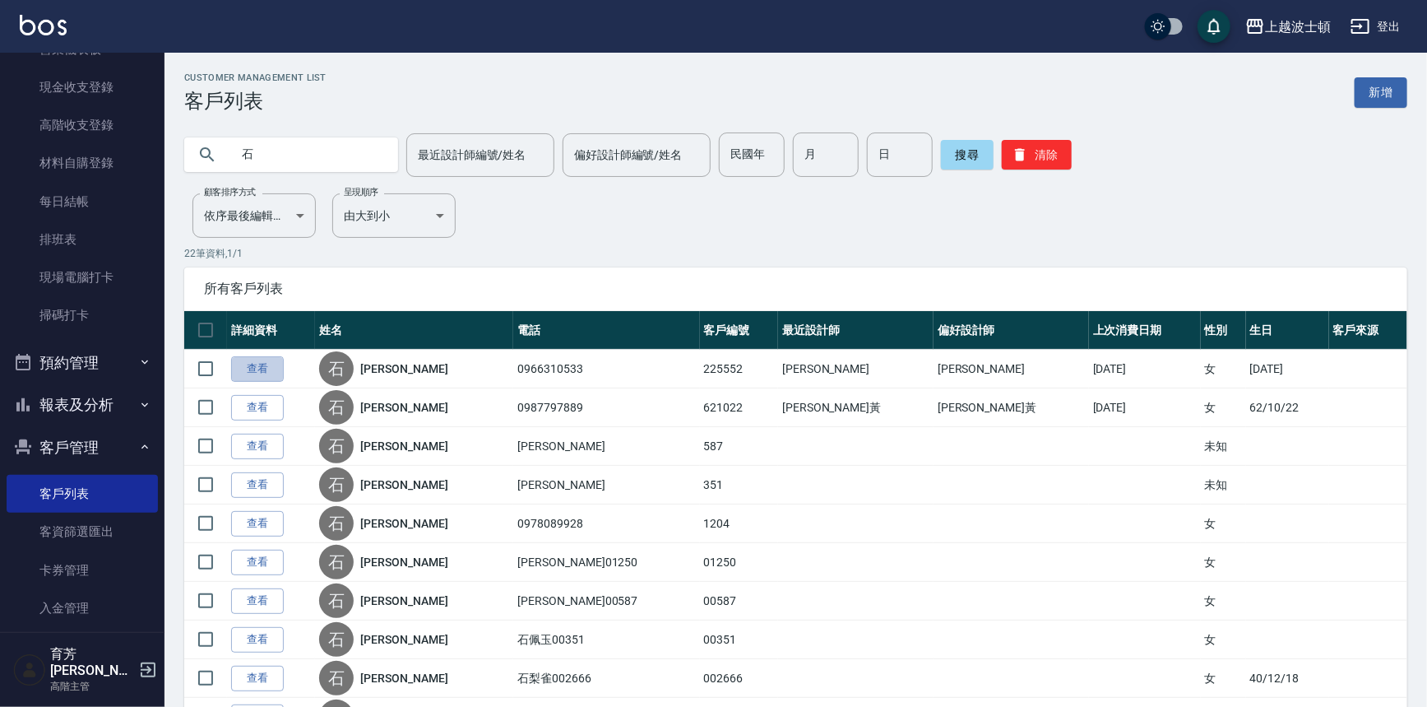
click at [246, 372] on link "查看" at bounding box center [257, 368] width 53 height 25
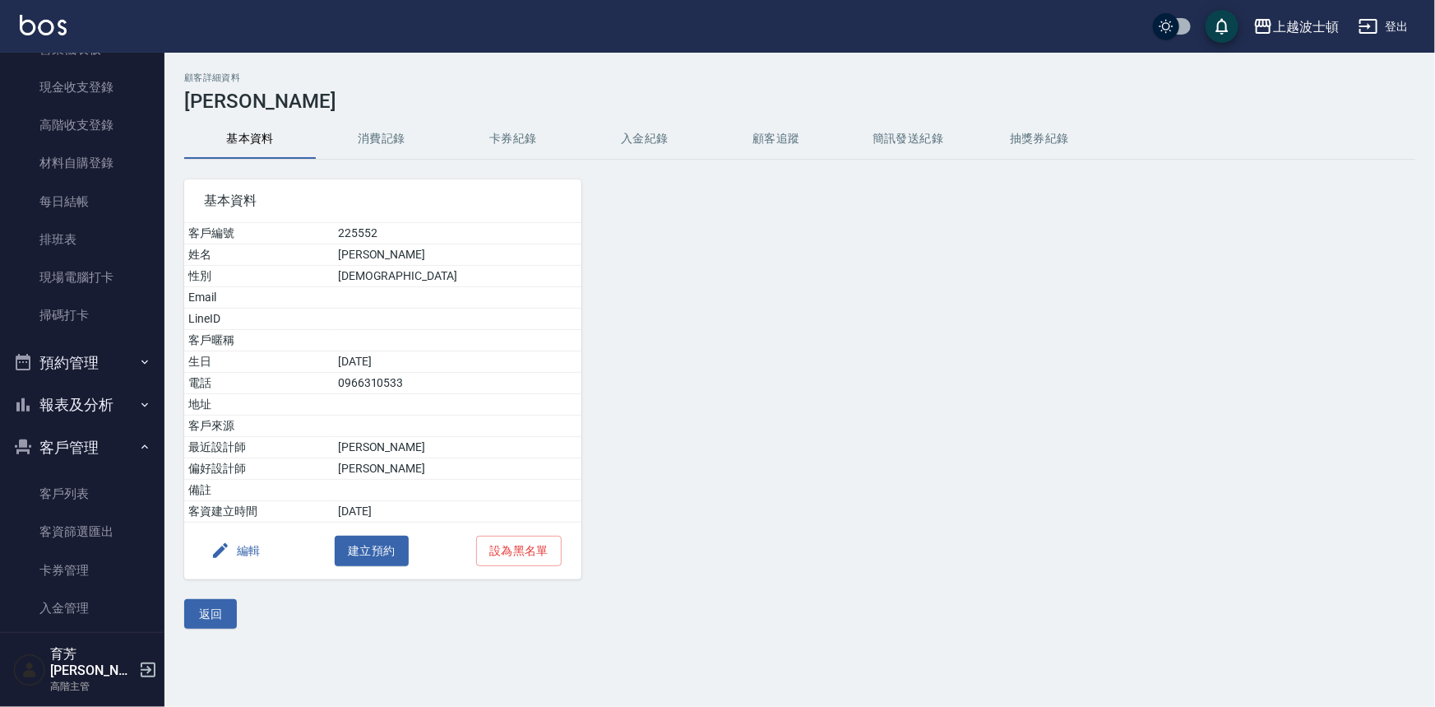
click at [354, 134] on button "消費記錄" at bounding box center [382, 138] width 132 height 39
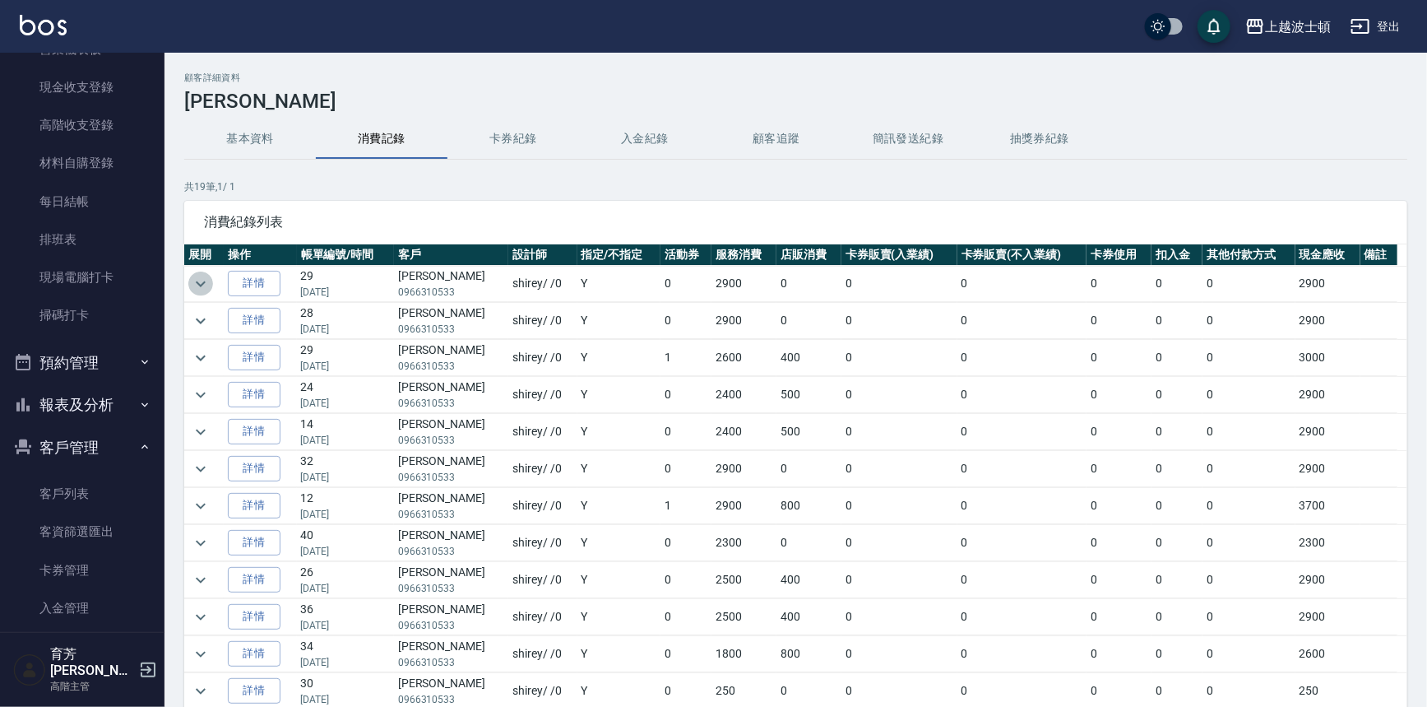
click at [197, 276] on icon "expand row" at bounding box center [201, 284] width 20 height 20
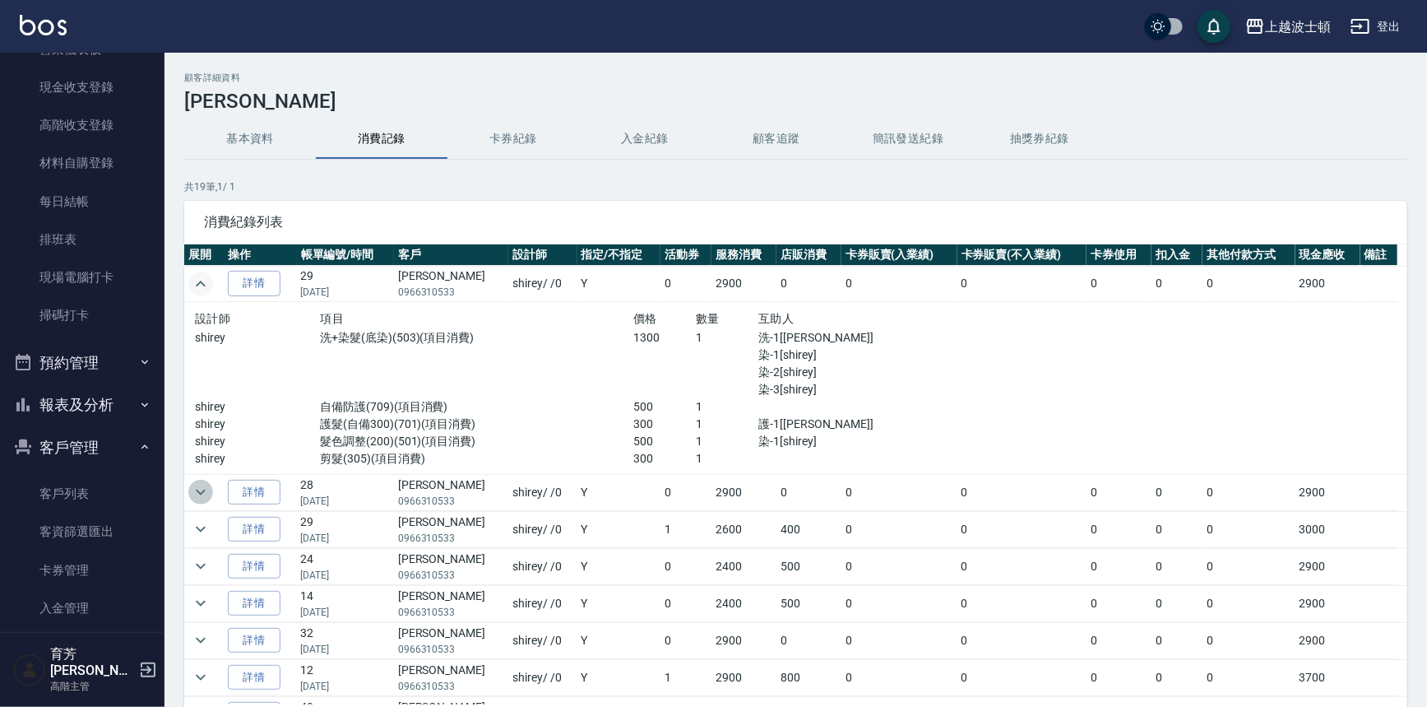
click at [199, 489] on icon "expand row" at bounding box center [201, 492] width 20 height 20
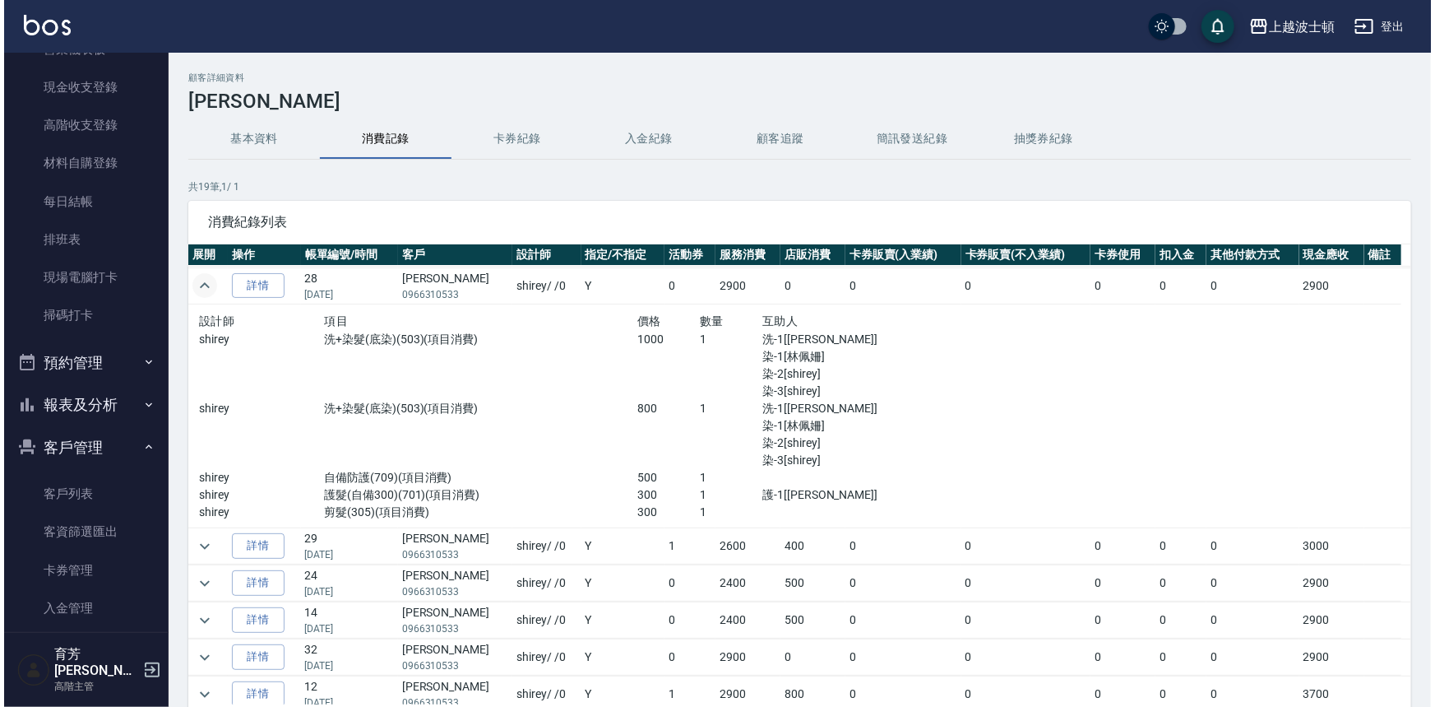
scroll to position [256, 0]
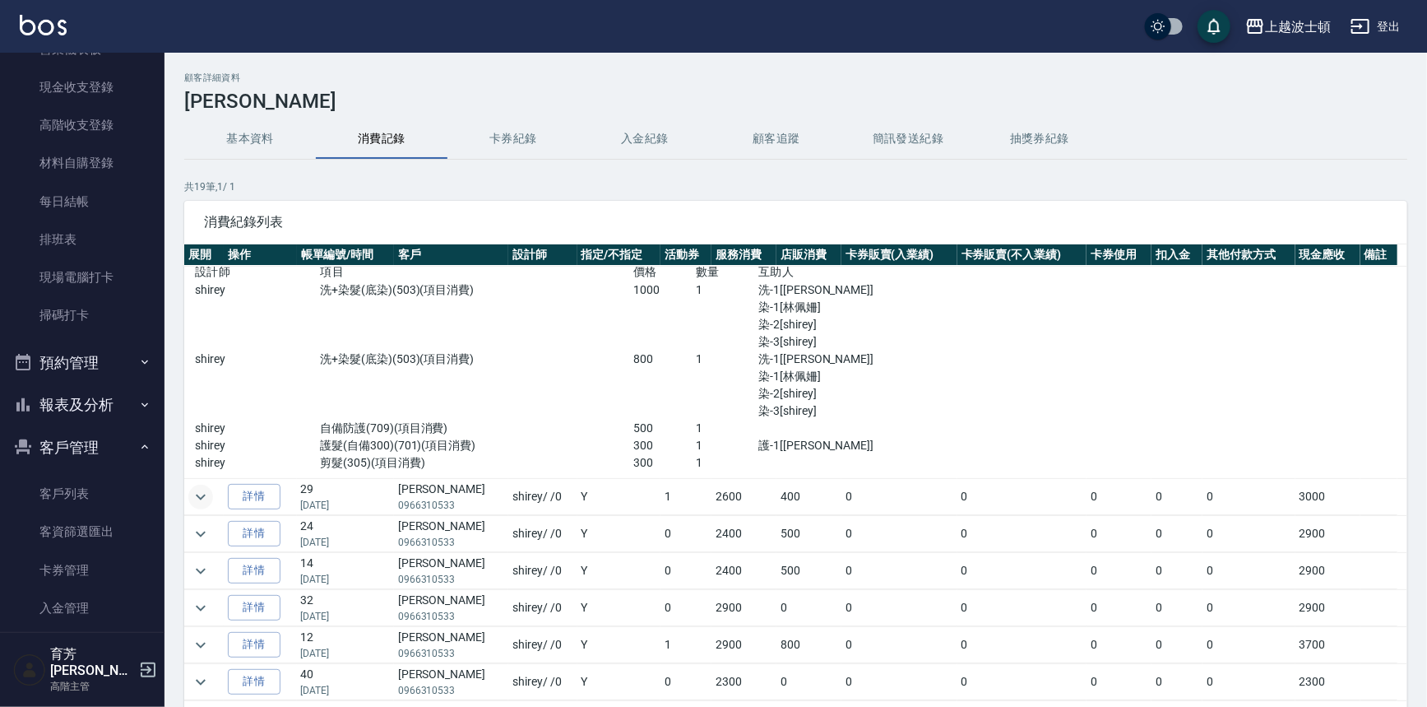
click at [198, 494] on icon "expand row" at bounding box center [201, 496] width 10 height 6
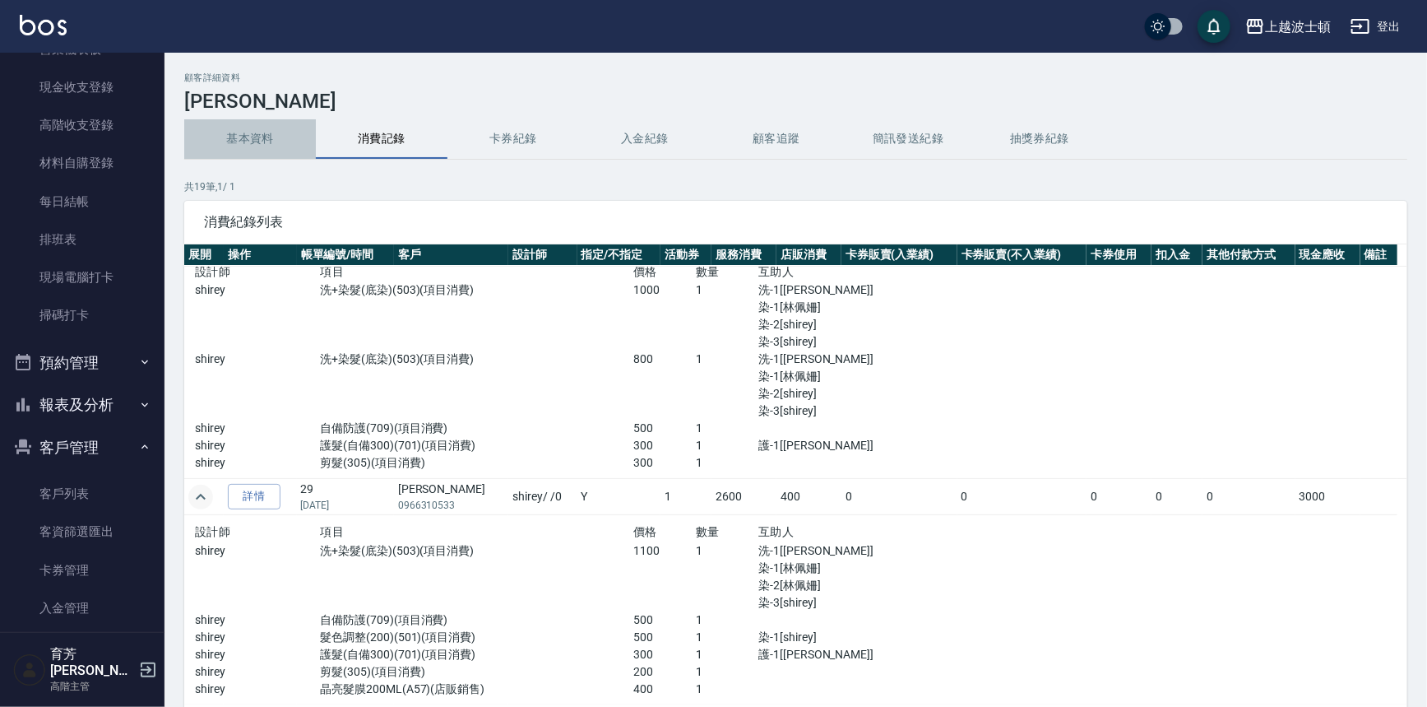
click at [255, 132] on button "基本資料" at bounding box center [250, 138] width 132 height 39
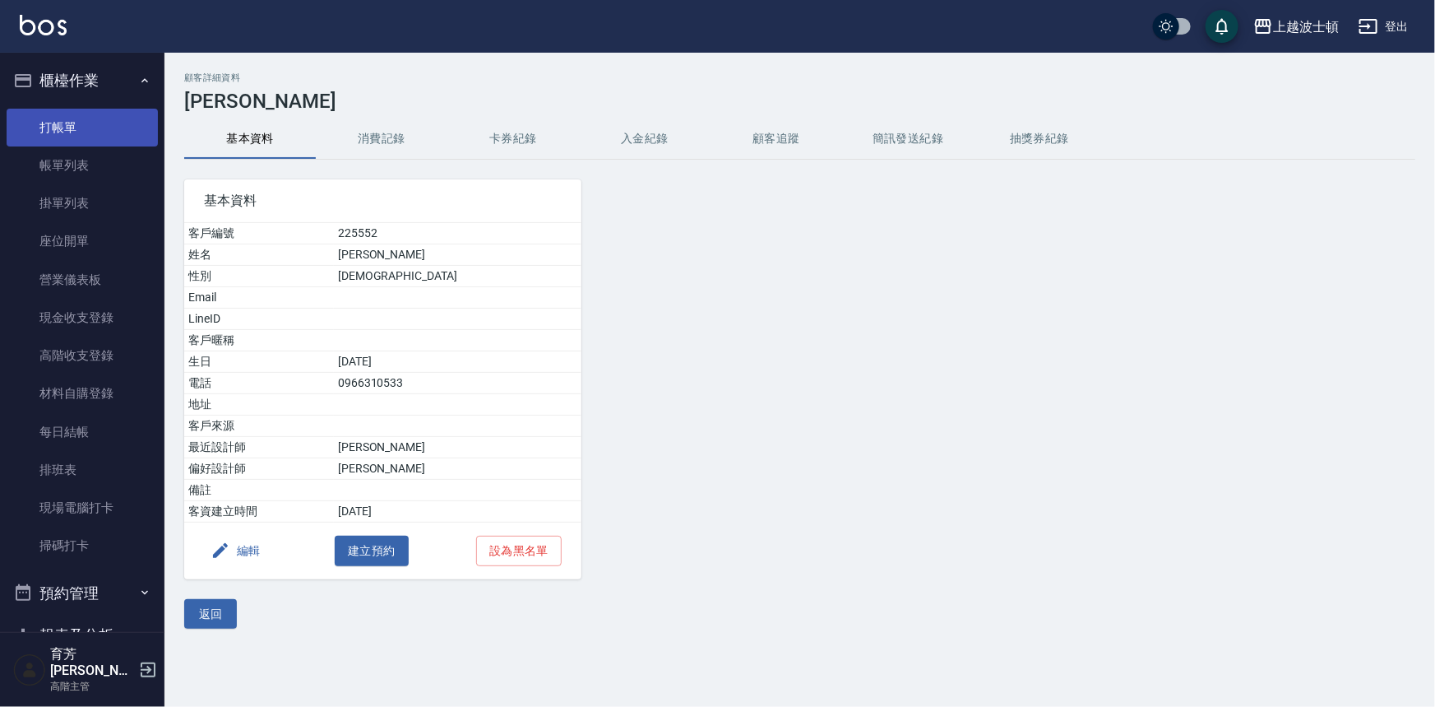
click at [88, 121] on link "打帳單" at bounding box center [82, 128] width 151 height 38
